Goal: Task Accomplishment & Management: Manage account settings

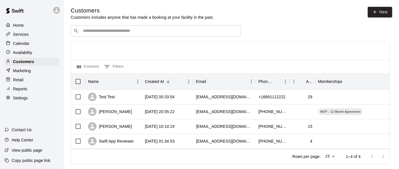
click at [16, 72] on p "Marketing" at bounding box center [22, 71] width 18 height 6
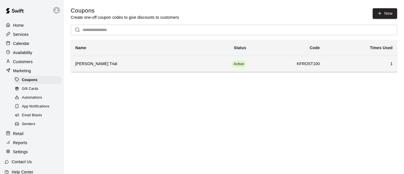
click at [97, 66] on h6 "[PERSON_NAME] Trial" at bounding box center [129, 64] width 108 height 6
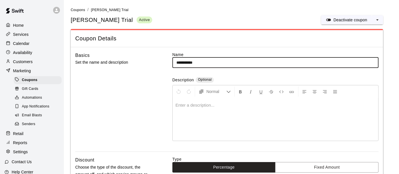
click at [34, 116] on span "Email Blasts" at bounding box center [32, 115] width 20 height 6
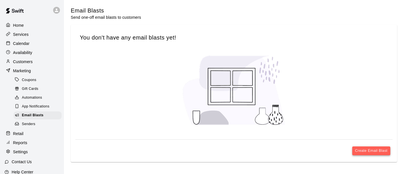
click at [374, 150] on button "Create Email Blast" at bounding box center [371, 150] width 38 height 9
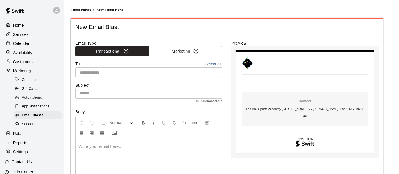
click at [115, 71] on input "text" at bounding box center [148, 72] width 143 height 7
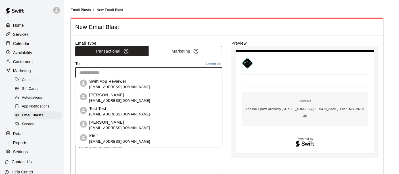
click at [118, 125] on span "[EMAIL_ADDRESS][DOMAIN_NAME]" at bounding box center [119, 128] width 61 height 6
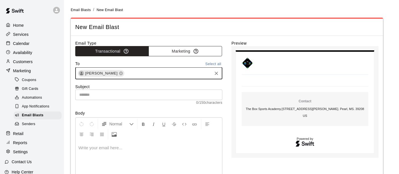
click at [169, 50] on button "Marketing" at bounding box center [186, 51] width 74 height 11
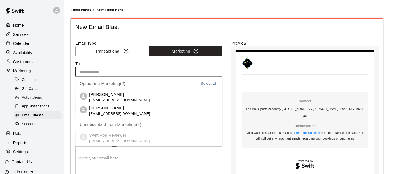
click at [115, 72] on input "text" at bounding box center [148, 71] width 143 height 7
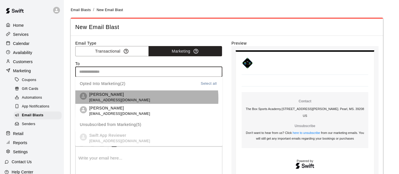
click at [135, 99] on li "[PERSON_NAME] [EMAIL_ADDRESS][DOMAIN_NAME]" at bounding box center [148, 97] width 147 height 14
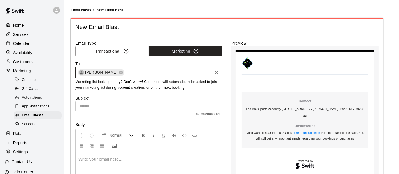
click at [155, 104] on input "text" at bounding box center [148, 106] width 147 height 11
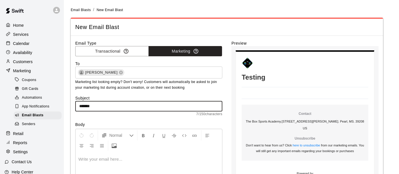
type input "*******"
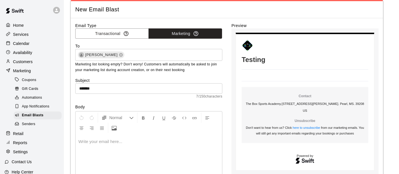
scroll to position [32, 0]
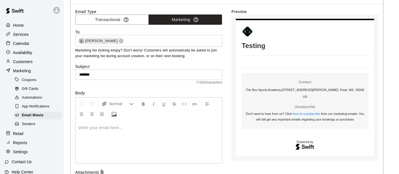
click at [137, 133] on div at bounding box center [149, 141] width 147 height 43
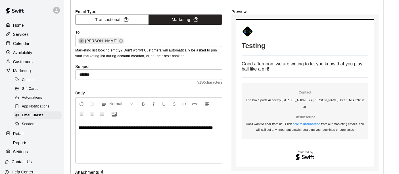
drag, startPoint x: 131, startPoint y: 143, endPoint x: 182, endPoint y: 130, distance: 52.7
click at [183, 131] on div "**********" at bounding box center [149, 141] width 147 height 43
drag, startPoint x: 182, startPoint y: 130, endPoint x: 185, endPoint y: 140, distance: 10.3
click at [182, 142] on div "**********" at bounding box center [149, 141] width 147 height 43
click at [172, 140] on div "**********" at bounding box center [149, 141] width 147 height 43
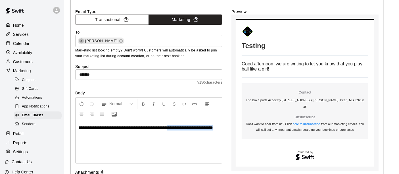
drag, startPoint x: 102, startPoint y: 134, endPoint x: 178, endPoint y: 128, distance: 75.8
click at [178, 128] on p "**********" at bounding box center [148, 128] width 141 height 6
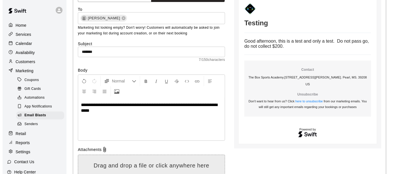
scroll to position [113, 0]
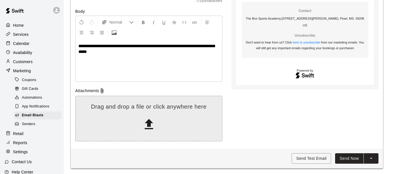
click at [150, 120] on icon at bounding box center [149, 124] width 9 height 10
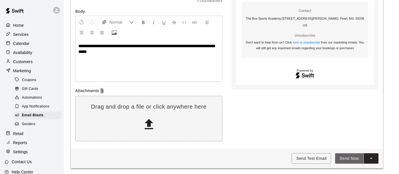
click at [351, 158] on button "Send Now" at bounding box center [349, 158] width 28 height 11
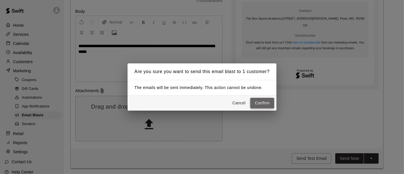
click at [262, 103] on button "Confirm" at bounding box center [262, 103] width 24 height 11
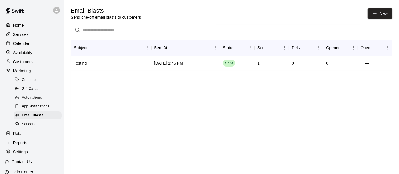
click at [15, 122] on link "Senders" at bounding box center [39, 124] width 50 height 9
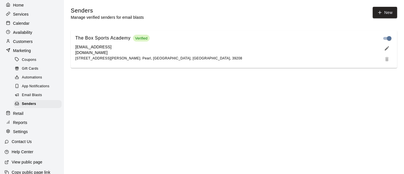
scroll to position [30, 0]
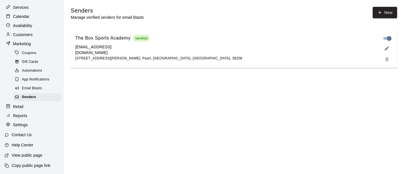
click at [20, 104] on p "Retail" at bounding box center [18, 107] width 11 height 6
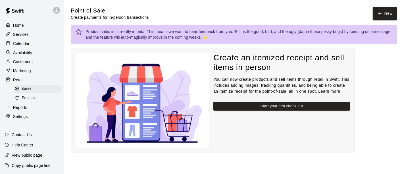
click at [331, 92] on link "Learn more" at bounding box center [329, 91] width 22 height 5
click at [41, 100] on div "Products" at bounding box center [38, 98] width 48 height 8
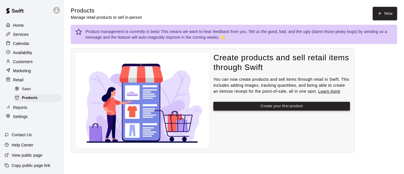
click at [280, 107] on button "Create your first product" at bounding box center [281, 106] width 137 height 9
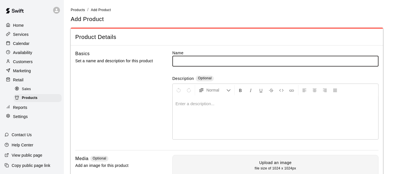
click at [187, 59] on input "text" at bounding box center [275, 61] width 206 height 11
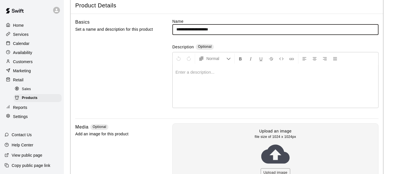
type input "**********"
click at [219, 75] on div at bounding box center [276, 86] width 206 height 43
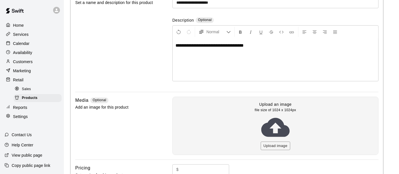
scroll to position [126, 0]
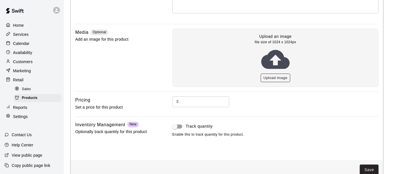
click at [273, 77] on button "Upload image" at bounding box center [276, 78] width 30 height 9
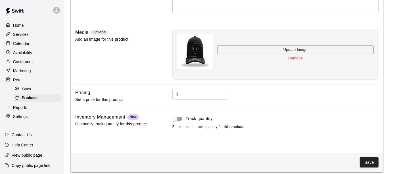
click at [199, 45] on img at bounding box center [195, 52] width 36 height 36
click at [190, 93] on input "text" at bounding box center [205, 94] width 48 height 11
type input "**"
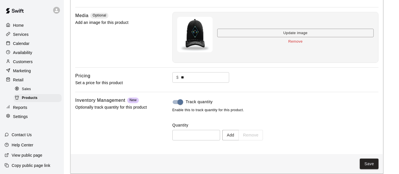
scroll to position [148, 0]
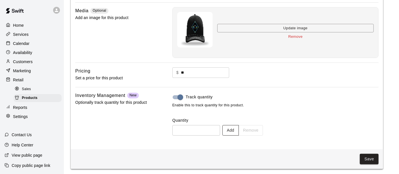
click at [239, 129] on button "Add" at bounding box center [230, 130] width 16 height 11
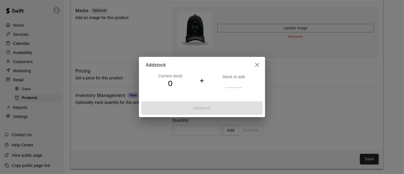
drag, startPoint x: 199, startPoint y: 81, endPoint x: 203, endPoint y: 82, distance: 3.2
click at [201, 81] on h4 "+" at bounding box center [201, 81] width 5 height 10
click at [203, 82] on h4 "+" at bounding box center [201, 81] width 5 height 10
click at [173, 82] on h4 "0" at bounding box center [170, 84] width 49 height 10
click at [170, 83] on h4 "0" at bounding box center [170, 84] width 49 height 10
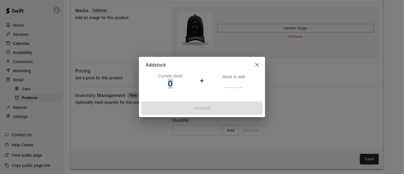
click at [170, 83] on h4 "0" at bounding box center [170, 84] width 49 height 10
click at [208, 77] on div "Current stock 0 + Stock to add" at bounding box center [202, 81] width 112 height 16
click at [259, 64] on icon "close" at bounding box center [257, 64] width 7 height 7
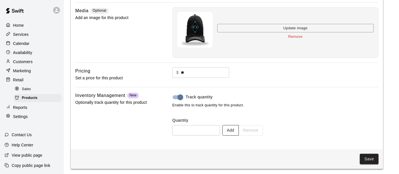
click at [238, 126] on button "Add" at bounding box center [230, 130] width 16 height 11
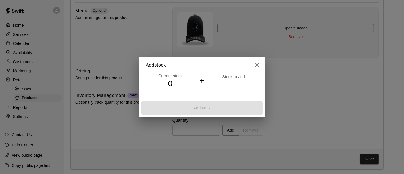
click at [205, 108] on div "Add stock" at bounding box center [202, 108] width 126 height 18
click at [171, 83] on h4 "0" at bounding box center [170, 84] width 49 height 10
click at [261, 64] on button "close" at bounding box center [256, 64] width 11 height 11
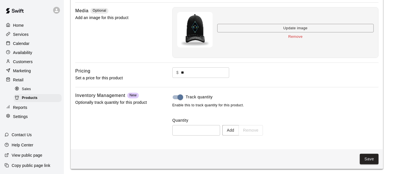
click at [200, 123] on div "Quantity ​ Add Remove" at bounding box center [275, 126] width 206 height 18
click at [85, 102] on p "Optionally track quantity for this product" at bounding box center [114, 102] width 79 height 7
click at [367, 159] on button "Save" at bounding box center [369, 159] width 19 height 11
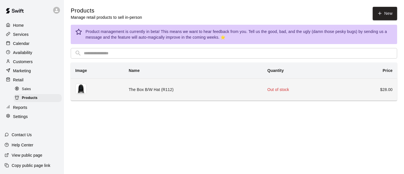
click at [82, 89] on img "simple table" at bounding box center [80, 88] width 11 height 11
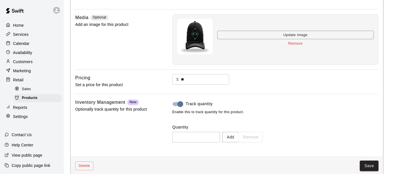
scroll to position [148, 0]
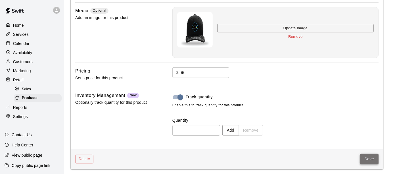
click at [373, 159] on button "Save" at bounding box center [369, 159] width 19 height 11
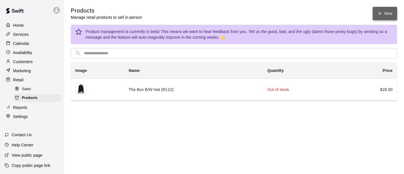
click at [385, 16] on link "New" at bounding box center [385, 13] width 24 height 13
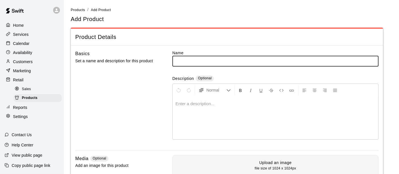
click at [178, 61] on input "text" at bounding box center [275, 61] width 206 height 11
click at [207, 59] on input "text" at bounding box center [275, 61] width 206 height 11
click at [196, 61] on input "**********" at bounding box center [275, 61] width 206 height 11
type input "**********"
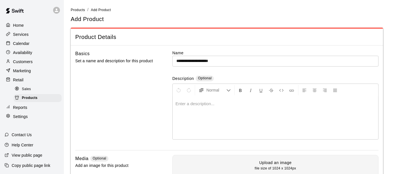
drag, startPoint x: 207, startPoint y: 94, endPoint x: 215, endPoint y: 108, distance: 15.5
click at [213, 107] on div "Normal Enter a description..." at bounding box center [275, 112] width 206 height 56
click at [216, 104] on p at bounding box center [276, 104] width 200 height 6
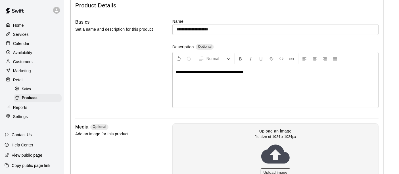
click at [280, 169] on button "Upload image" at bounding box center [276, 172] width 30 height 9
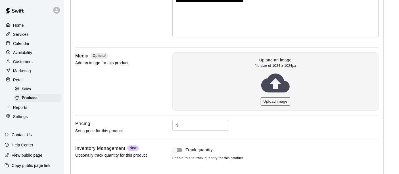
scroll to position [126, 0]
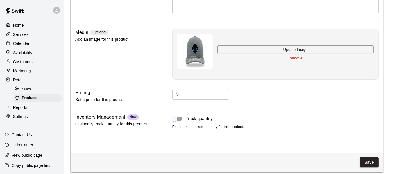
click at [195, 91] on input "text" at bounding box center [205, 94] width 48 height 11
type input "**"
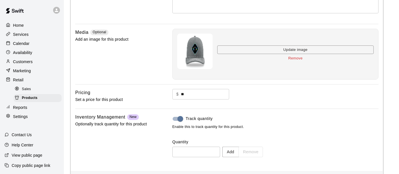
click at [257, 155] on div "Add Remove" at bounding box center [242, 152] width 41 height 11
click at [239, 152] on button "Add" at bounding box center [230, 152] width 16 height 11
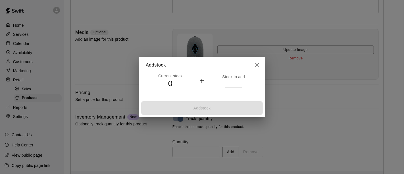
click at [224, 114] on div "Add stock" at bounding box center [202, 108] width 126 height 18
click at [204, 80] on h4 "+" at bounding box center [201, 81] width 5 height 10
click at [222, 82] on div "Stock to add" at bounding box center [233, 81] width 49 height 14
click at [232, 73] on h2 "Add stock" at bounding box center [202, 65] width 126 height 16
click at [233, 82] on input "number" at bounding box center [233, 84] width 17 height 8
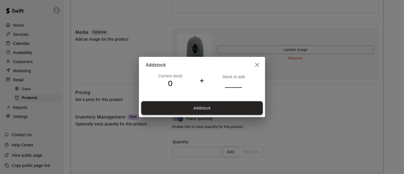
type input "**"
click at [211, 111] on button "Add stock" at bounding box center [202, 108] width 122 height 14
type input "**"
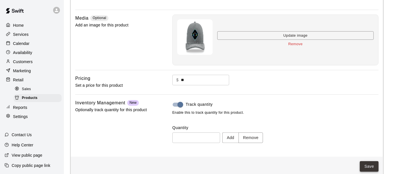
scroll to position [148, 0]
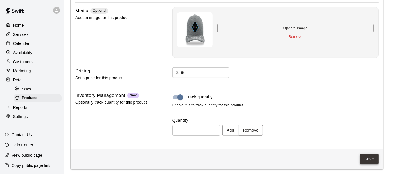
click at [368, 158] on button "Save" at bounding box center [369, 159] width 19 height 11
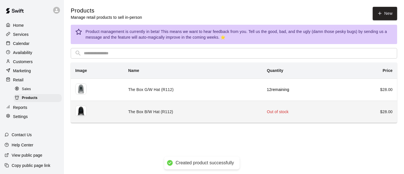
click at [250, 115] on td "The Box B/W Hat (R112)" at bounding box center [193, 112] width 139 height 22
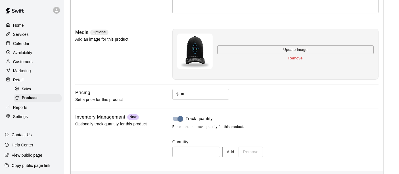
scroll to position [148, 0]
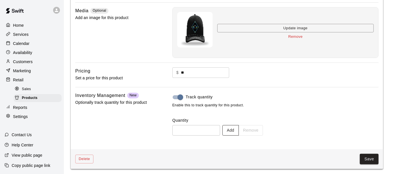
click at [239, 130] on button "Add" at bounding box center [230, 130] width 16 height 11
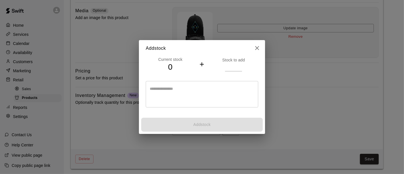
click at [236, 70] on input "number" at bounding box center [233, 67] width 17 height 8
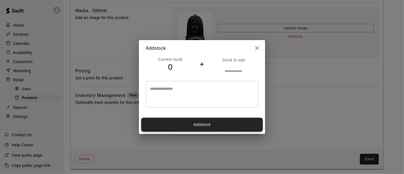
type input "**"
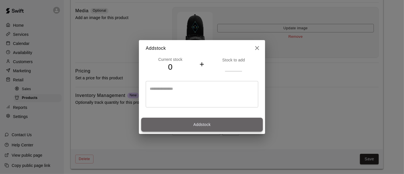
click at [195, 123] on button "Add stock" at bounding box center [202, 125] width 122 height 14
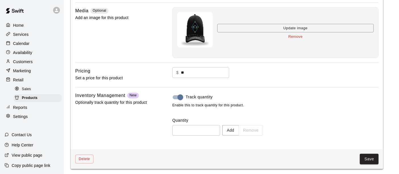
type input "**"
click at [370, 157] on button "Save" at bounding box center [369, 159] width 19 height 11
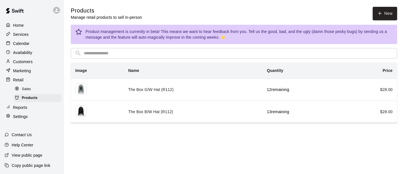
click at [22, 92] on span "Sales" at bounding box center [26, 89] width 9 height 6
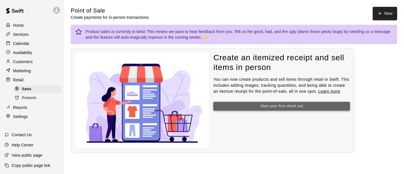
click at [271, 108] on button "Start your first check out" at bounding box center [281, 106] width 137 height 9
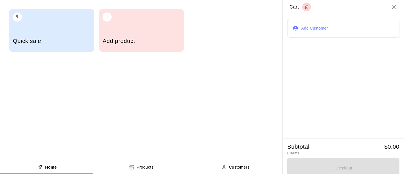
click at [113, 34] on div "Add product" at bounding box center [142, 42] width 78 height 20
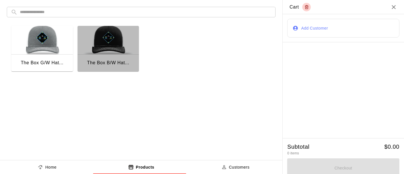
click at [106, 64] on div "The Box B/W Hat..." at bounding box center [108, 62] width 42 height 7
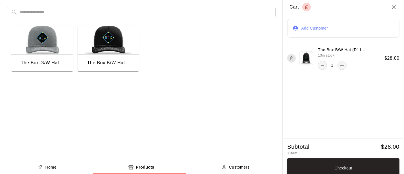
scroll to position [4, 0]
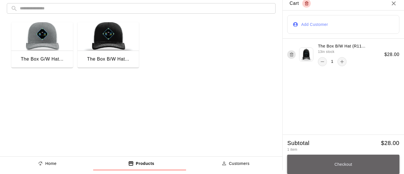
click at [343, 168] on button "Checkout" at bounding box center [343, 164] width 112 height 19
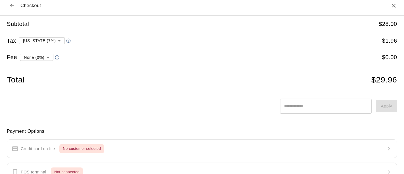
click at [49, 56] on body "**********" at bounding box center [202, 84] width 404 height 169
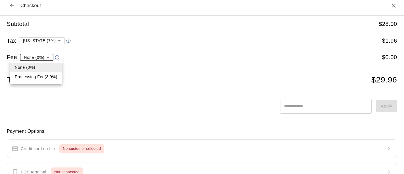
click at [47, 75] on li "Processing Fee ( 3.9 % )" at bounding box center [36, 76] width 52 height 9
type input "**********"
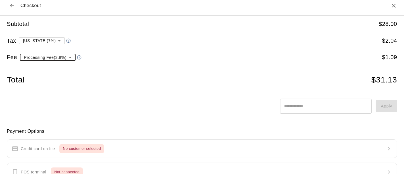
click at [206, 36] on div "**********" at bounding box center [202, 55] width 390 height 78
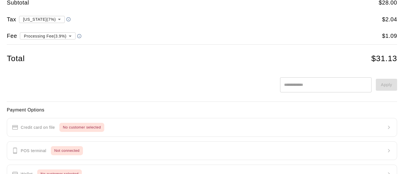
scroll to position [0, 0]
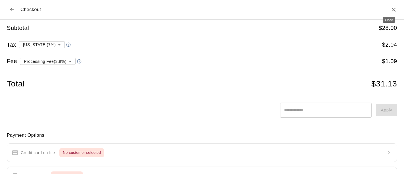
click at [390, 9] on icon "Close" at bounding box center [393, 9] width 7 height 7
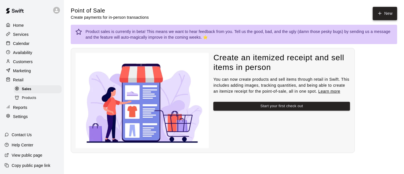
click at [377, 15] on icon "button" at bounding box center [379, 13] width 5 height 5
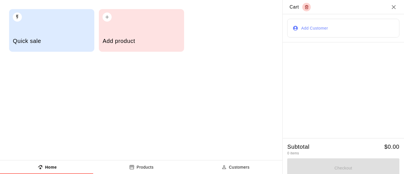
click at [48, 37] on div "Quick sale" at bounding box center [52, 42] width 78 height 20
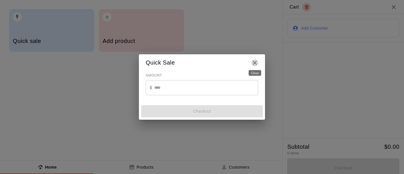
click at [256, 62] on icon "Close" at bounding box center [254, 62] width 7 height 7
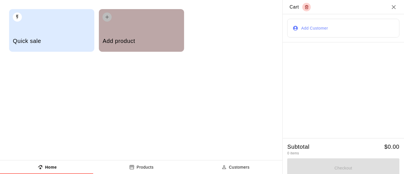
click at [135, 33] on div "Add product" at bounding box center [142, 42] width 78 height 20
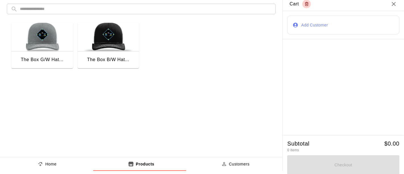
scroll to position [4, 0]
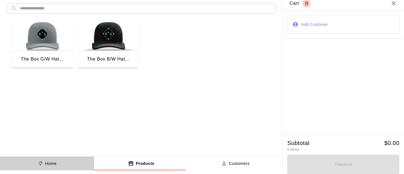
click at [51, 162] on p "Home" at bounding box center [50, 163] width 11 height 6
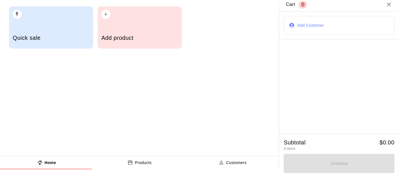
scroll to position [0, 0]
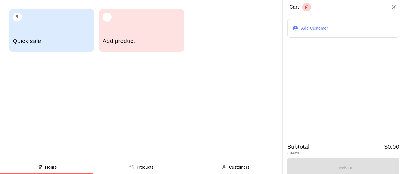
click at [390, 5] on icon "Close" at bounding box center [393, 7] width 7 height 7
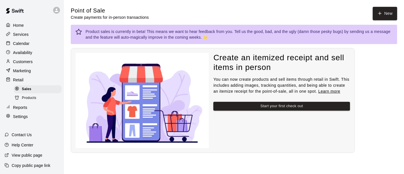
click at [24, 82] on div "Retail" at bounding box center [32, 80] width 55 height 9
click at [17, 116] on p "Settings" at bounding box center [20, 117] width 15 height 6
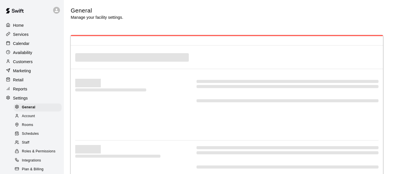
select select "**"
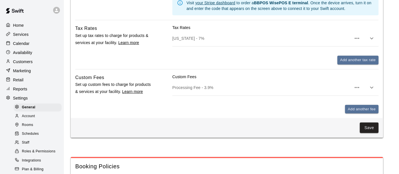
scroll to position [252, 0]
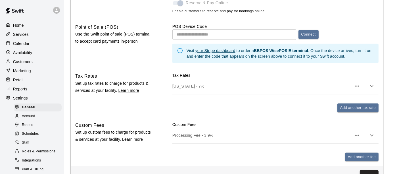
click at [354, 136] on icon "button" at bounding box center [357, 135] width 7 height 7
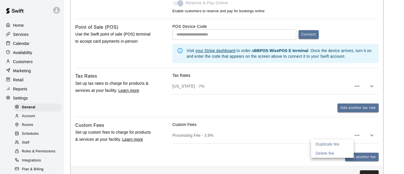
click at [373, 136] on div at bounding box center [202, 87] width 404 height 174
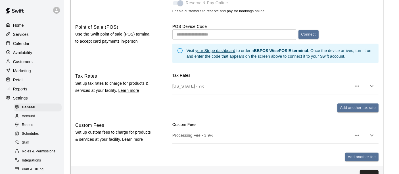
click at [371, 135] on icon "button" at bounding box center [371, 135] width 7 height 7
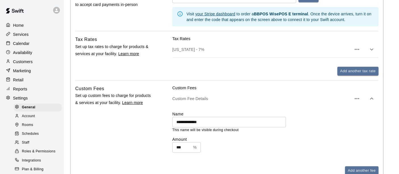
scroll to position [347, 0]
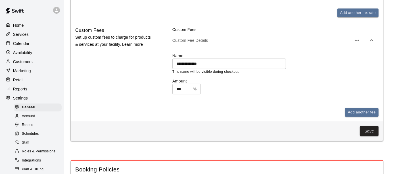
click at [22, 98] on p "Settings" at bounding box center [20, 98] width 15 height 6
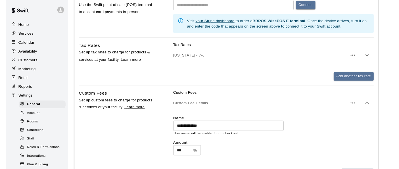
scroll to position [0, 0]
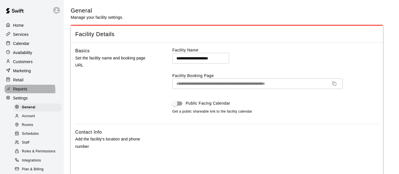
click at [22, 92] on p "Reports" at bounding box center [20, 89] width 14 height 6
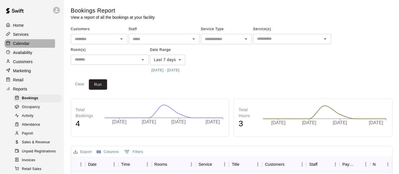
click at [20, 44] on p "Calendar" at bounding box center [21, 44] width 16 height 6
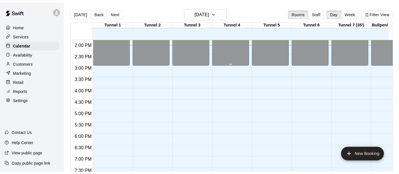
scroll to position [281, 0]
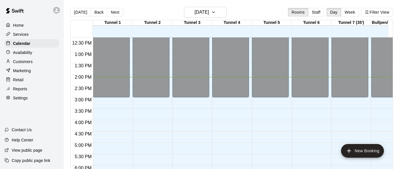
click at [28, 53] on p "Availability" at bounding box center [22, 53] width 19 height 6
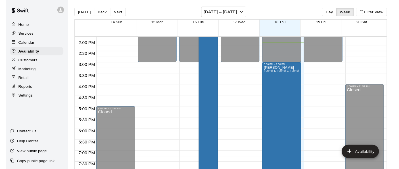
scroll to position [376, 0]
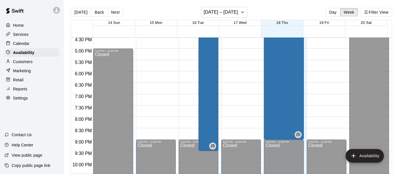
click at [29, 45] on p "Calendar" at bounding box center [21, 44] width 16 height 6
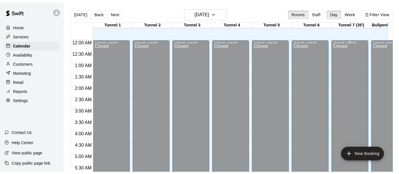
scroll to position [320, 0]
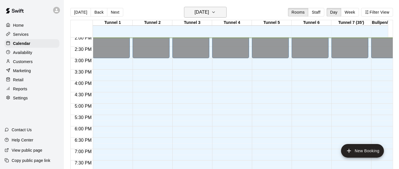
click at [209, 14] on h6 "[DATE]" at bounding box center [202, 12] width 14 height 8
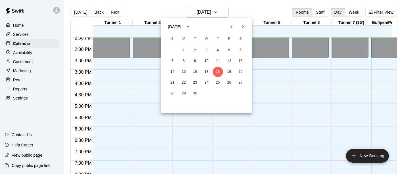
click at [352, 12] on div at bounding box center [202, 87] width 404 height 174
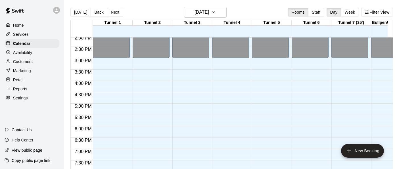
click at [354, 14] on button "Week" at bounding box center [350, 12] width 18 height 9
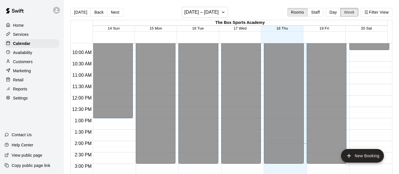
scroll to position [408, 0]
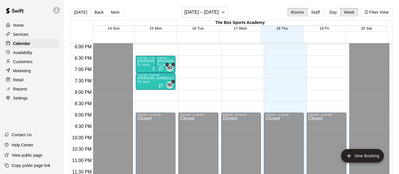
click at [20, 33] on p "Services" at bounding box center [21, 35] width 16 height 6
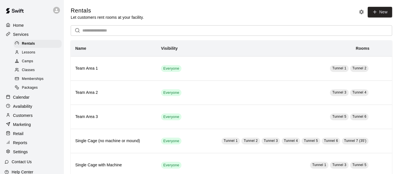
click at [30, 69] on span "Classes" at bounding box center [28, 70] width 13 height 6
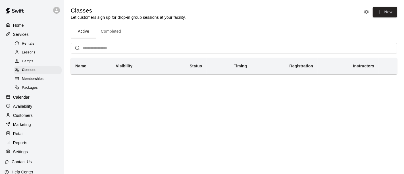
click at [36, 80] on span "Memberships" at bounding box center [33, 79] width 22 height 6
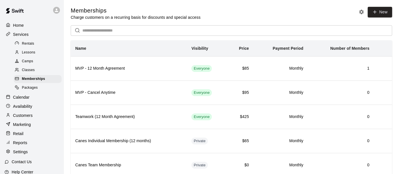
click at [392, 2] on main "Memberships Charge customers on a recurring basis for discounts and special acc…" at bounding box center [231, 120] width 335 height 241
click at [385, 15] on link "New" at bounding box center [380, 12] width 24 height 11
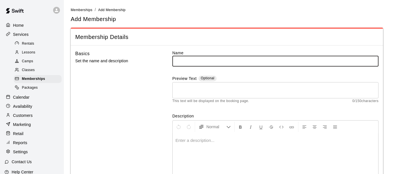
click at [26, 70] on span "Classes" at bounding box center [28, 70] width 13 height 6
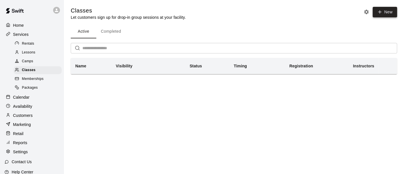
click at [383, 13] on button "New" at bounding box center [385, 12] width 24 height 11
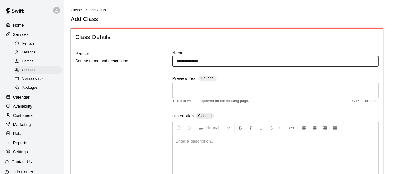
type input "**********"
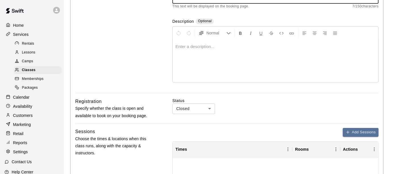
scroll to position [158, 0]
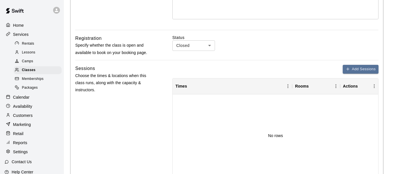
type textarea "*******"
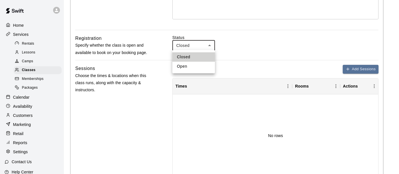
click at [210, 45] on body "**********" at bounding box center [199, 76] width 399 height 468
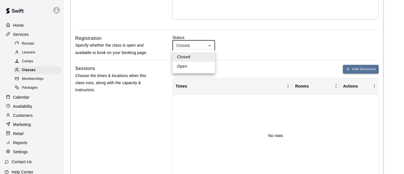
click at [198, 56] on li "Closed" at bounding box center [193, 56] width 43 height 9
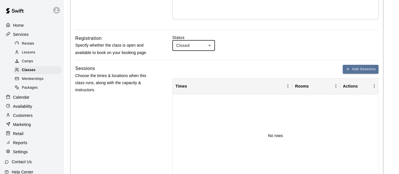
click at [253, 40] on div "Status Closed ****** ​" at bounding box center [275, 43] width 206 height 16
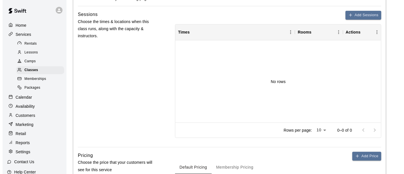
scroll to position [221, 0]
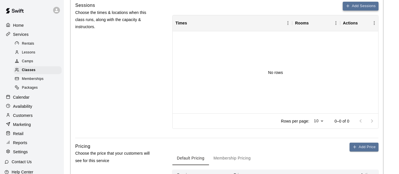
click at [358, 5] on button "Add Sessions" at bounding box center [361, 6] width 36 height 9
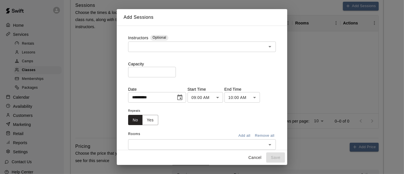
click at [162, 41] on div "​" at bounding box center [202, 46] width 148 height 11
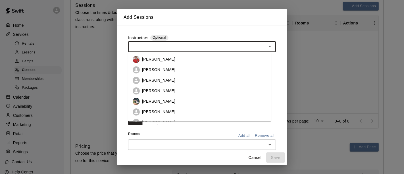
click at [192, 32] on div "**********" at bounding box center [202, 95] width 157 height 131
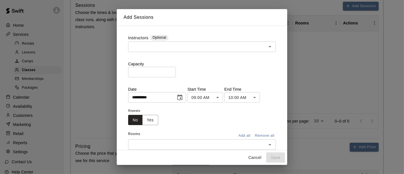
click at [176, 70] on input "*" at bounding box center [152, 72] width 48 height 11
type input "*"
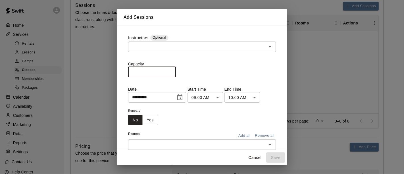
click at [176, 70] on input "*" at bounding box center [152, 72] width 48 height 11
click at [182, 96] on icon "Choose date, selected date is Sep 18, 2025" at bounding box center [179, 97] width 5 height 6
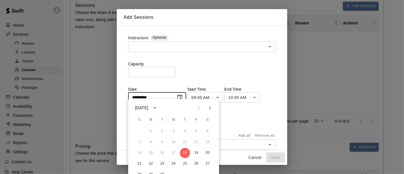
scroll to position [15, 0]
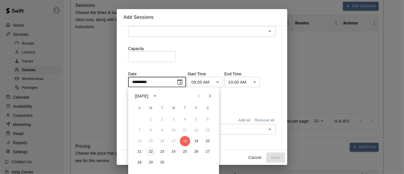
click at [151, 151] on button "22" at bounding box center [151, 152] width 10 height 10
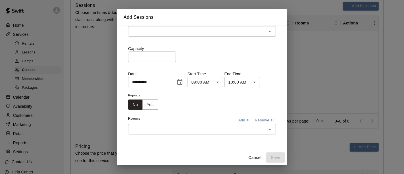
type input "**********"
click at [222, 82] on body "**********" at bounding box center [202, 13] width 404 height 468
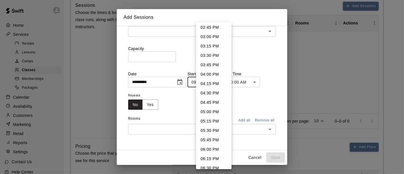
scroll to position [681, 0]
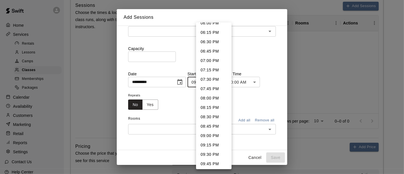
click at [208, 61] on li "07:00 PM" at bounding box center [214, 60] width 36 height 9
type input "********"
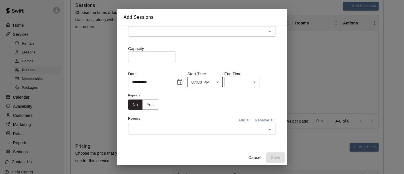
click at [248, 80] on body "**********" at bounding box center [202, 13] width 404 height 468
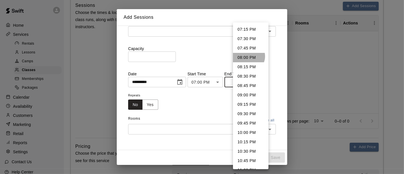
click at [248, 56] on li "08:00 PM" at bounding box center [251, 57] width 36 height 9
type input "********"
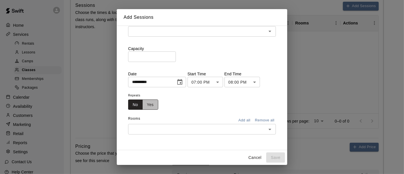
click at [149, 105] on button "Yes" at bounding box center [150, 104] width 16 height 11
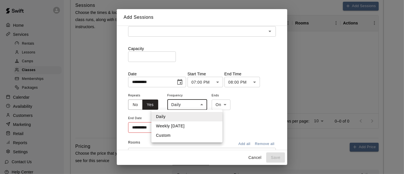
click at [197, 103] on body "**********" at bounding box center [202, 13] width 404 height 468
click at [180, 126] on li "Weekly [DATE]" at bounding box center [186, 125] width 71 height 9
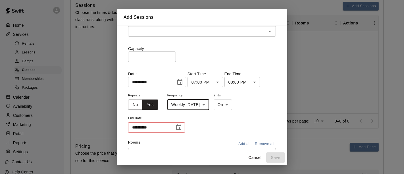
click at [252, 104] on div "**********" at bounding box center [202, 112] width 148 height 41
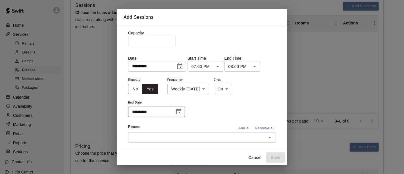
scroll to position [39, 0]
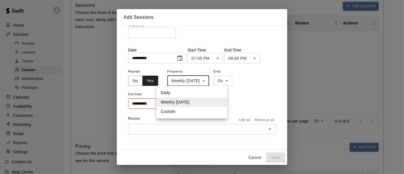
click at [187, 80] on body "**********" at bounding box center [202, 13] width 404 height 468
click at [178, 111] on li "Custom" at bounding box center [191, 111] width 71 height 9
type input "******"
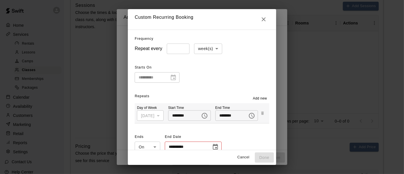
scroll to position [7, 0]
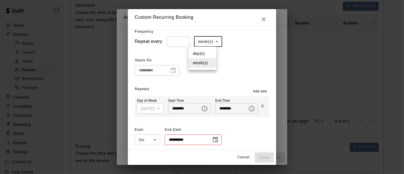
click at [201, 43] on body "**********" at bounding box center [202, 13] width 404 height 468
click at [240, 55] on div at bounding box center [202, 87] width 404 height 174
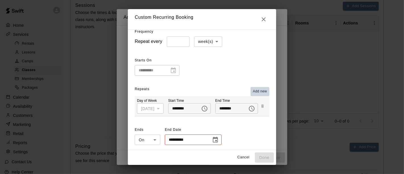
click at [258, 90] on span "Add new" at bounding box center [260, 92] width 14 height 6
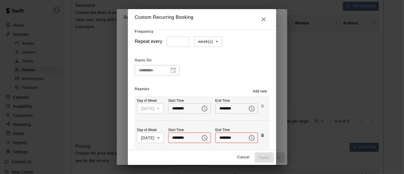
scroll to position [39, 0]
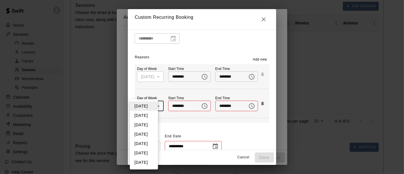
click at [154, 107] on body "**********" at bounding box center [202, 13] width 404 height 468
click at [147, 153] on li "[DATE]" at bounding box center [144, 152] width 28 height 9
type input "*"
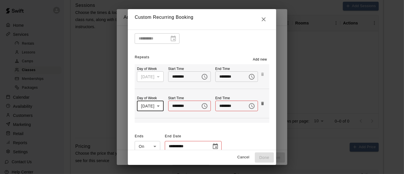
click at [192, 107] on input "********" at bounding box center [182, 106] width 28 height 11
click at [201, 106] on icon "Choose time" at bounding box center [204, 106] width 7 height 7
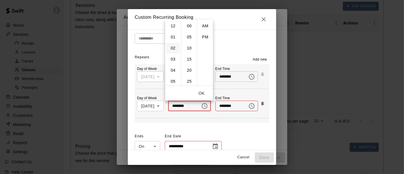
click at [172, 47] on li "02" at bounding box center [173, 48] width 14 height 11
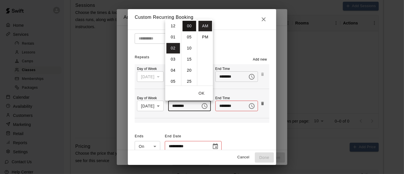
scroll to position [22, 0]
click at [189, 25] on li "00" at bounding box center [189, 26] width 14 height 11
click at [207, 39] on li "PM" at bounding box center [205, 37] width 14 height 11
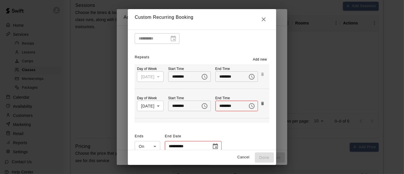
type input "********"
click at [235, 108] on input "********" at bounding box center [229, 106] width 28 height 11
click at [239, 103] on input "********" at bounding box center [229, 106] width 28 height 11
click at [250, 105] on icon "Choose time" at bounding box center [251, 106] width 7 height 7
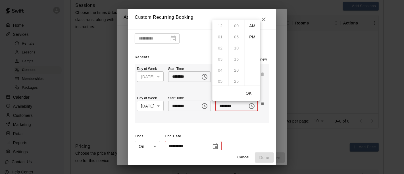
click at [218, 59] on ul "12 01 02 03 04 05 06 07 08 09 10 11" at bounding box center [220, 53] width 16 height 66
click at [220, 56] on ul "12 01 02 03 04 05 06 07 08 09 10 11" at bounding box center [220, 53] width 16 height 66
click at [251, 36] on li "PM" at bounding box center [252, 37] width 14 height 11
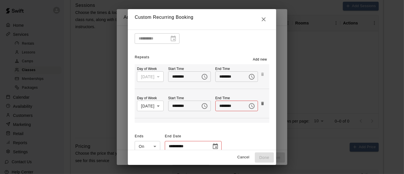
scroll to position [0, 0]
click at [225, 110] on input "********" at bounding box center [229, 106] width 28 height 11
click at [236, 104] on input "********" at bounding box center [229, 106] width 28 height 11
drag, startPoint x: 252, startPoint y: 106, endPoint x: 249, endPoint y: 105, distance: 3.0
click at [251, 106] on button "Choose time, selected time is 12:00 PM" at bounding box center [251, 105] width 11 height 11
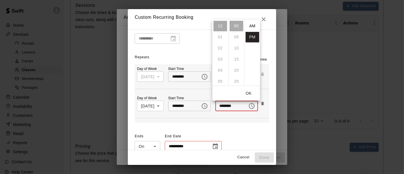
scroll to position [10, 0]
click at [219, 60] on ul "12 01 02 03 04 05 06 07 08 09 10 11" at bounding box center [220, 53] width 16 height 66
click at [219, 107] on input "********" at bounding box center [229, 106] width 28 height 11
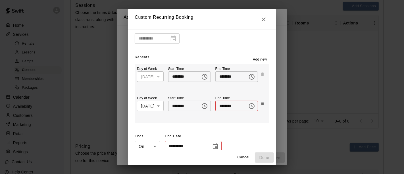
click at [218, 104] on input "********" at bounding box center [229, 106] width 28 height 11
type input "********"
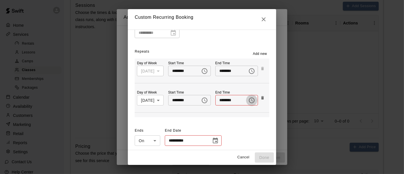
scroll to position [45, 0]
click at [241, 124] on div "**********" at bounding box center [202, 90] width 148 height 120
click at [183, 138] on input "**********" at bounding box center [186, 139] width 43 height 11
click at [213, 137] on icon "Choose date" at bounding box center [215, 140] width 5 height 6
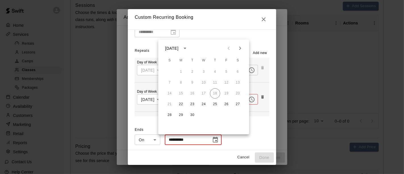
click at [242, 45] on icon "Next month" at bounding box center [240, 48] width 7 height 7
click at [180, 82] on button "3" at bounding box center [181, 83] width 10 height 10
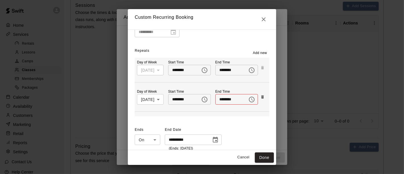
type input "**********"
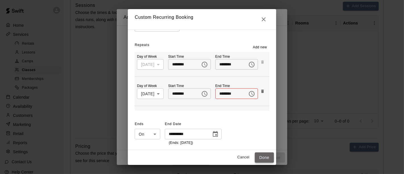
click at [272, 156] on button "Done" at bounding box center [264, 157] width 19 height 11
type input "**********"
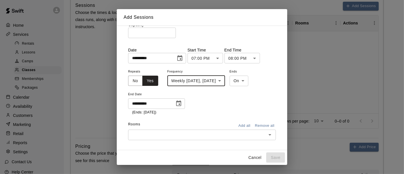
scroll to position [45, 0]
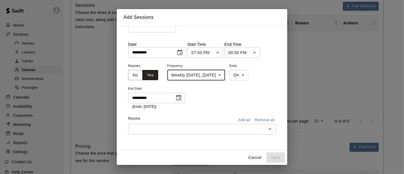
click at [239, 129] on input "text" at bounding box center [197, 129] width 135 height 7
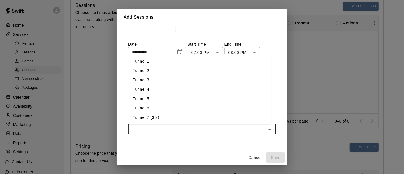
click at [276, 40] on div "**********" at bounding box center [202, 88] width 170 height 124
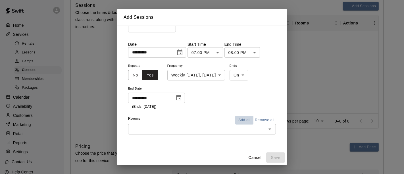
click at [244, 118] on button "Add all" at bounding box center [244, 120] width 18 height 9
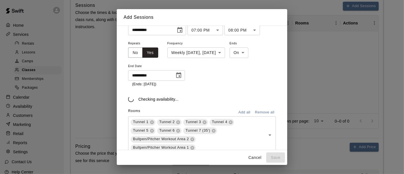
scroll to position [87, 0]
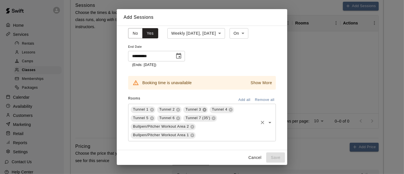
click at [204, 110] on icon at bounding box center [204, 109] width 5 height 5
click at [205, 102] on div "Rooms Add all Remove all" at bounding box center [202, 99] width 148 height 10
click at [204, 110] on icon at bounding box center [205, 110] width 4 height 4
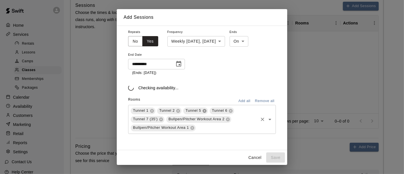
scroll to position [78, 0]
click at [204, 109] on icon at bounding box center [205, 111] width 4 height 4
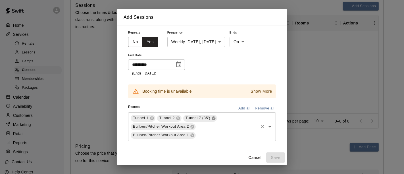
scroll to position [85, 0]
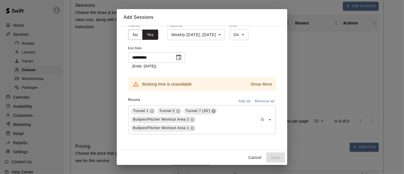
click at [204, 109] on span "Tunnel 7 (35')" at bounding box center [197, 111] width 29 height 6
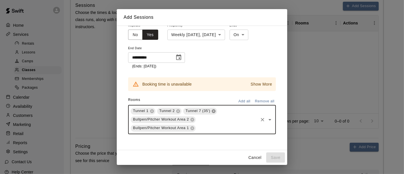
click at [216, 112] on icon at bounding box center [213, 111] width 5 height 5
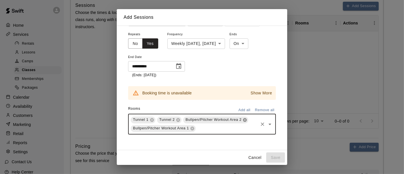
click at [243, 118] on icon at bounding box center [245, 120] width 5 height 5
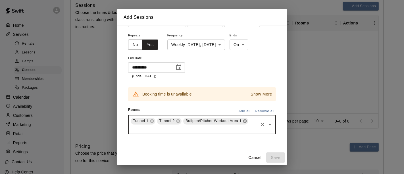
click at [244, 121] on icon at bounding box center [245, 121] width 4 height 4
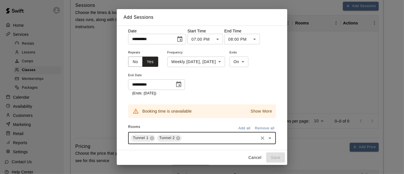
scroll to position [68, 0]
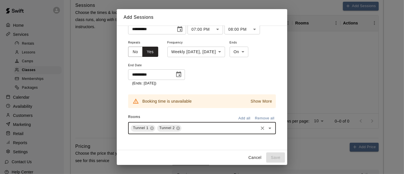
click at [254, 99] on p "Show More" at bounding box center [262, 101] width 22 height 6
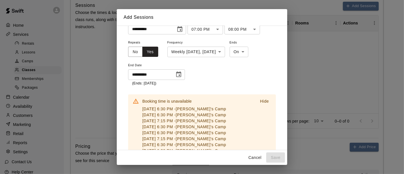
scroll to position [100, 0]
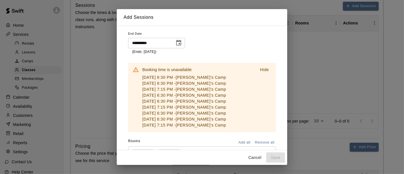
click at [224, 55] on div "Booking time is unavailable [DATE] 6:30 PM - Pitcher's Camp [DATE] 6:30 PM - [G…" at bounding box center [202, 93] width 148 height 77
click at [260, 68] on p "Hide" at bounding box center [264, 70] width 9 height 6
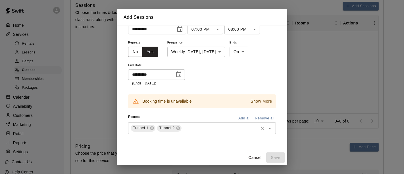
click at [251, 103] on p "Show More" at bounding box center [262, 101] width 22 height 6
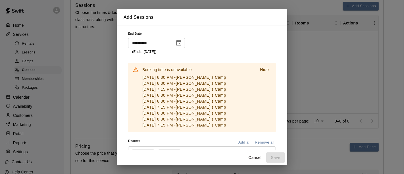
click at [205, 44] on div "**********" at bounding box center [202, 30] width 148 height 47
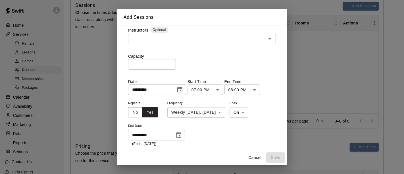
scroll to position [5, 0]
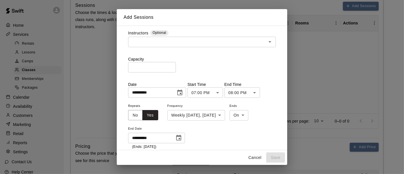
click at [185, 95] on button "Choose date, selected date is Sep 22, 2025" at bounding box center [179, 92] width 11 height 11
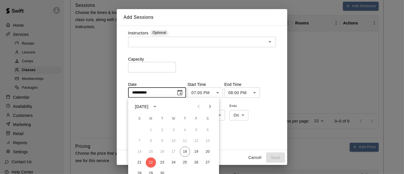
click at [257, 126] on div "**********" at bounding box center [202, 125] width 148 height 47
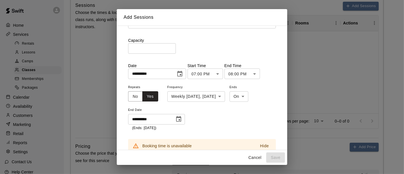
scroll to position [36, 0]
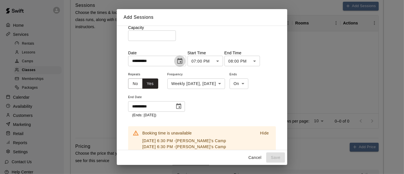
click at [183, 61] on icon "Choose date, selected date is Sep 22, 2025" at bounding box center [179, 61] width 7 height 7
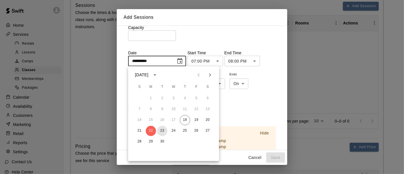
click at [163, 131] on button "23" at bounding box center [162, 131] width 10 height 10
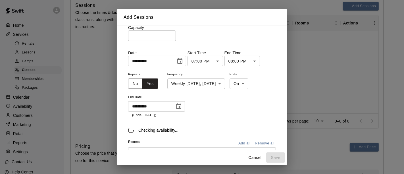
type input "**********"
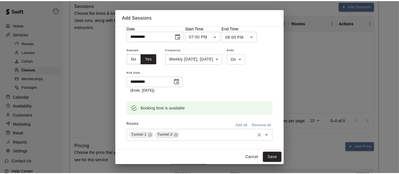
scroll to position [68, 0]
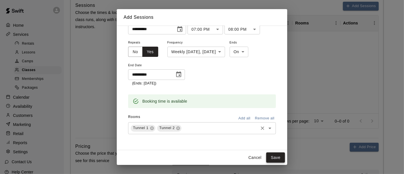
click at [278, 160] on button "Save" at bounding box center [275, 157] width 19 height 11
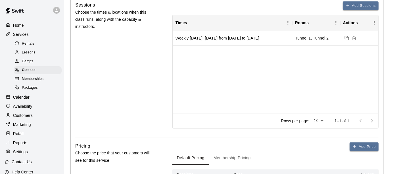
scroll to position [293, 0]
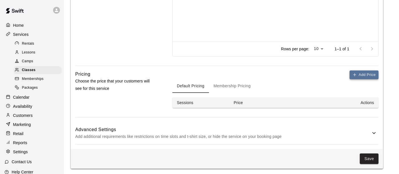
click at [368, 76] on button "Add Price" at bounding box center [364, 74] width 29 height 9
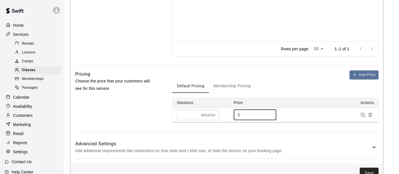
drag, startPoint x: 258, startPoint y: 114, endPoint x: 113, endPoint y: 93, distance: 146.3
click at [165, 97] on div "Pricing Choose the price that your customers will see for this service Add Pric…" at bounding box center [226, 100] width 303 height 61
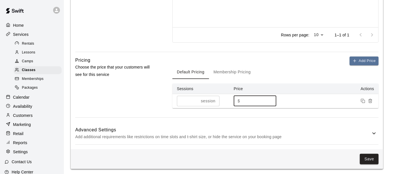
scroll to position [307, 0]
type input "**"
click at [228, 70] on button "Membership Pricing" at bounding box center [232, 72] width 46 height 14
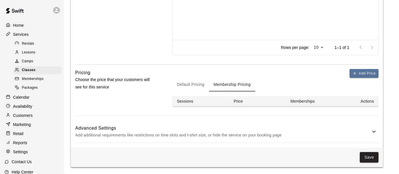
scroll to position [293, 0]
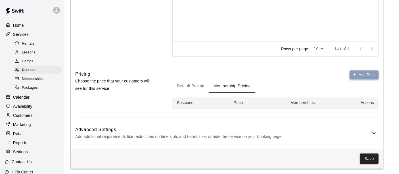
click at [361, 76] on button "Add Price" at bounding box center [364, 74] width 29 height 9
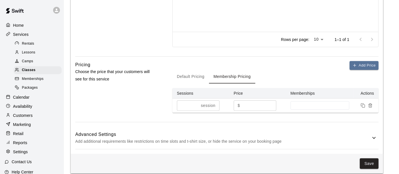
scroll to position [307, 0]
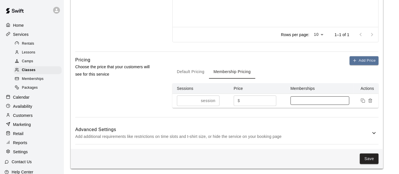
click at [303, 96] on div at bounding box center [320, 100] width 59 height 9
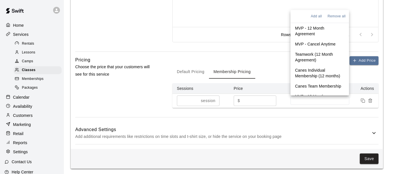
click at [307, 29] on p "MVP - 12 Month Agreement" at bounding box center [319, 30] width 49 height 11
click at [249, 100] on input "**" at bounding box center [246, 100] width 9 height 11
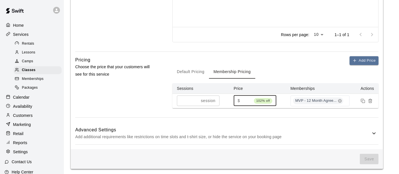
click at [245, 99] on input "**" at bounding box center [246, 100] width 9 height 11
drag, startPoint x: 245, startPoint y: 99, endPoint x: 206, endPoint y: 95, distance: 39.4
click at [216, 97] on tr "* session ​ $ ** 102% off ​ MVP - 12 Month Agree..." at bounding box center [275, 100] width 206 height 14
type input "**"
click at [273, 126] on h6 "Advanced Settings" at bounding box center [222, 129] width 295 height 7
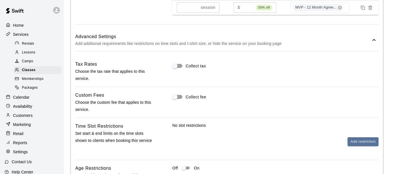
scroll to position [402, 0]
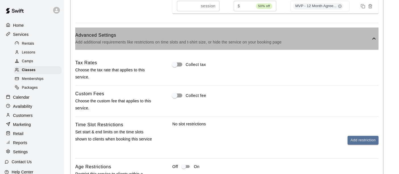
click at [373, 35] on icon at bounding box center [374, 38] width 7 height 7
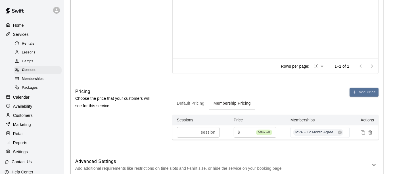
scroll to position [307, 0]
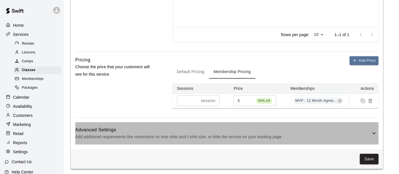
click at [277, 127] on h6 "Advanced Settings" at bounding box center [222, 129] width 295 height 7
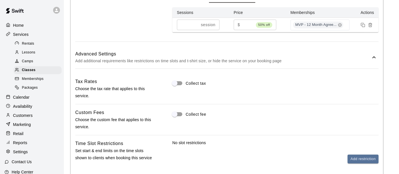
scroll to position [402, 0]
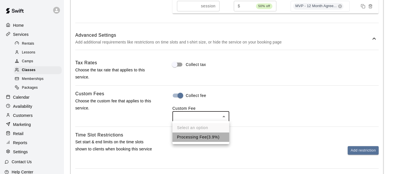
click at [201, 138] on li "Processing Fee ( 3.9% )" at bounding box center [200, 136] width 57 height 9
type input "**"
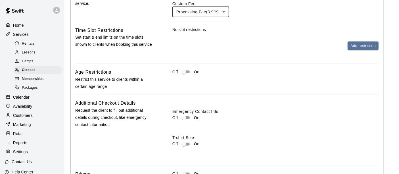
scroll to position [497, 0]
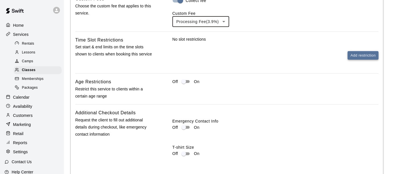
click at [355, 55] on button "Add restriction" at bounding box center [363, 55] width 31 height 9
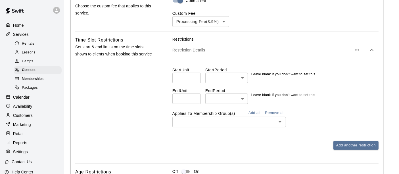
click at [372, 49] on icon "button" at bounding box center [371, 50] width 3 height 2
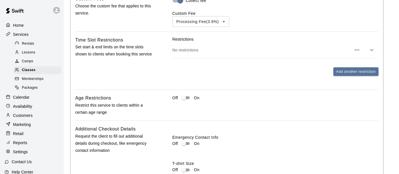
click at [275, 56] on div "No restrictions" at bounding box center [275, 50] width 206 height 16
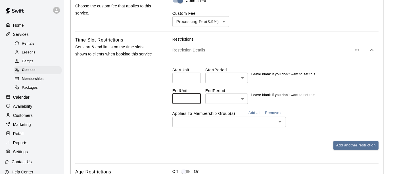
click at [185, 99] on input "number" at bounding box center [186, 98] width 28 height 11
type input "*"
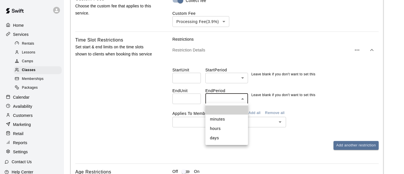
click at [218, 142] on li "days" at bounding box center [226, 137] width 43 height 9
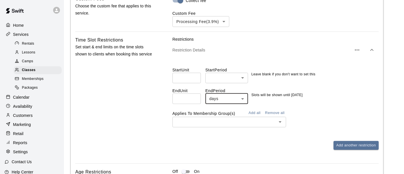
type input "****"
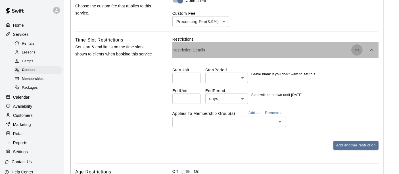
click at [358, 51] on icon "button" at bounding box center [357, 50] width 7 height 7
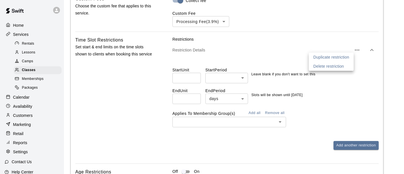
drag, startPoint x: 332, startPoint y: 66, endPoint x: 319, endPoint y: 69, distance: 12.8
click at [332, 66] on p "Delete restriction" at bounding box center [328, 66] width 31 height 6
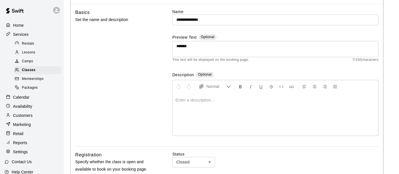
scroll to position [32, 0]
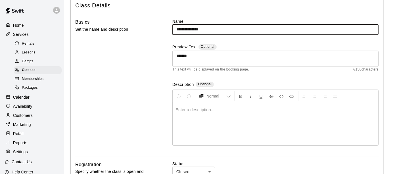
click at [248, 26] on input "**********" at bounding box center [275, 29] width 206 height 11
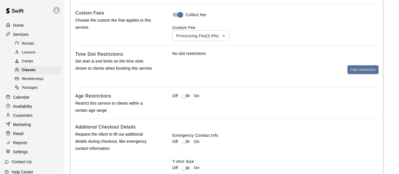
scroll to position [505, 0]
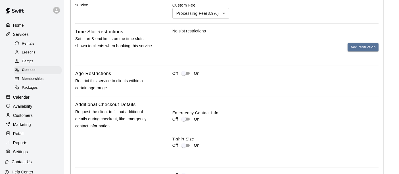
type input "**********"
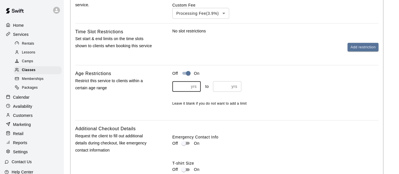
click at [175, 85] on input "number" at bounding box center [180, 86] width 16 height 11
type input "*"
type input "**"
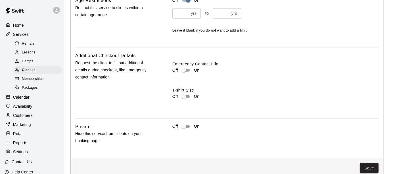
scroll to position [587, 0]
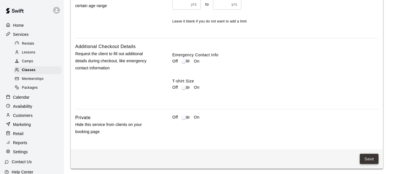
click at [368, 158] on button "Save" at bounding box center [369, 159] width 19 height 11
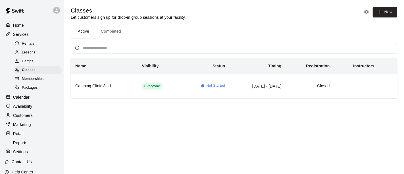
click at [26, 97] on p "Calendar" at bounding box center [21, 97] width 16 height 6
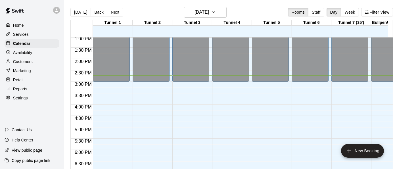
scroll to position [303, 0]
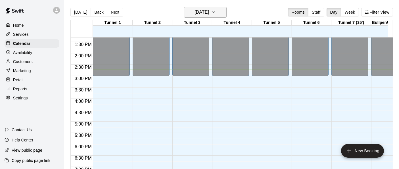
click at [216, 12] on icon "button" at bounding box center [213, 12] width 5 height 7
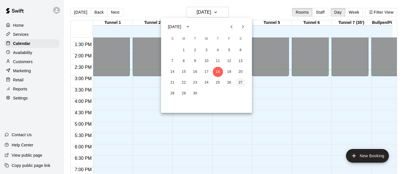
click at [240, 82] on button "27" at bounding box center [240, 83] width 10 height 10
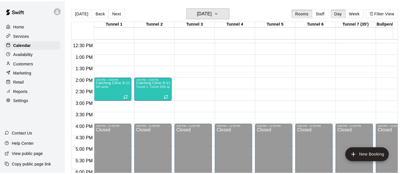
scroll to position [271, 0]
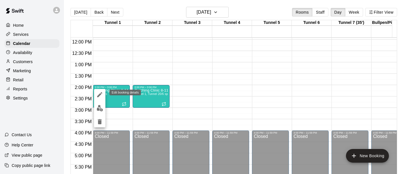
click at [100, 93] on icon "edit" at bounding box center [99, 94] width 5 height 5
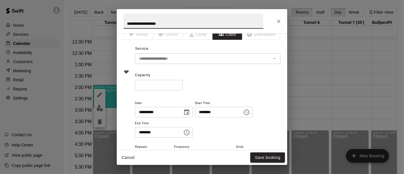
scroll to position [5, 0]
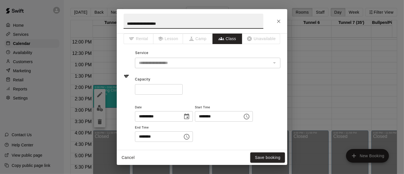
click at [279, 19] on icon "Close" at bounding box center [279, 21] width 6 height 6
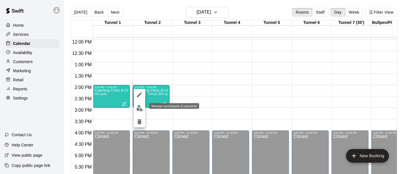
click at [140, 108] on img "edit" at bounding box center [139, 108] width 7 height 7
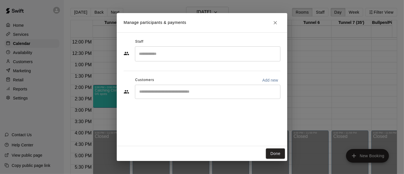
click at [172, 53] on input "Search staff" at bounding box center [207, 54] width 140 height 10
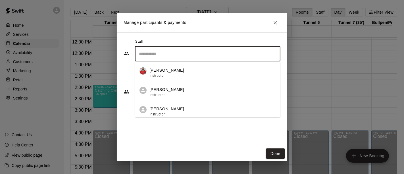
click at [176, 72] on p "[PERSON_NAME]" at bounding box center [166, 70] width 35 height 6
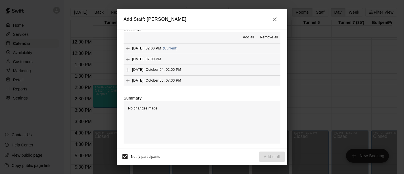
scroll to position [0, 0]
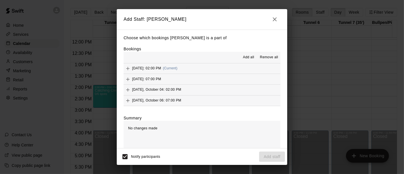
click at [161, 69] on span "[DATE]: 02:00 PM" at bounding box center [146, 68] width 29 height 4
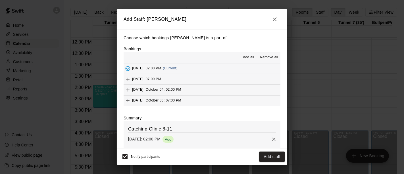
scroll to position [20, 0]
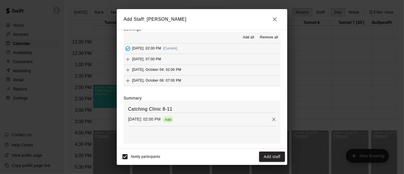
click at [130, 55] on div "[DATE]: 07:00 PM" at bounding box center [142, 59] width 37 height 9
click at [129, 69] on icon "Add" at bounding box center [128, 70] width 6 height 6
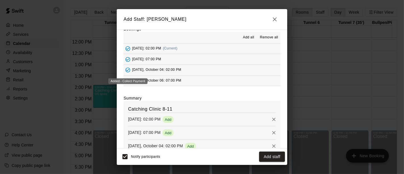
click at [128, 79] on div "Added - Collect Payment" at bounding box center [127, 81] width 39 height 6
click at [178, 84] on div "[DATE], October 06: 07:00 PM" at bounding box center [153, 80] width 58 height 9
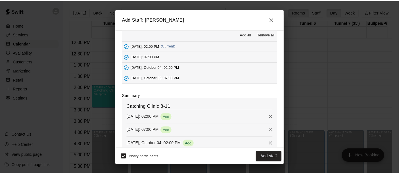
scroll to position [0, 0]
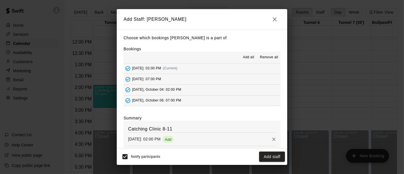
click at [275, 17] on icon "button" at bounding box center [274, 19] width 7 height 7
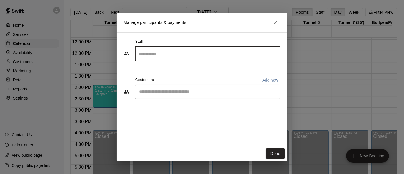
click at [170, 91] on input "Start typing to search customers..." at bounding box center [207, 92] width 140 height 6
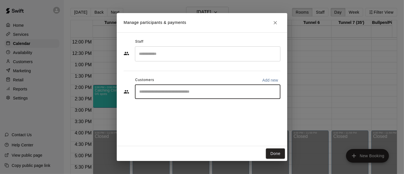
click at [272, 80] on p "Add new" at bounding box center [270, 80] width 16 height 6
select select "**"
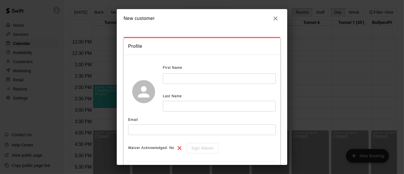
click at [275, 18] on icon "button" at bounding box center [275, 18] width 7 height 7
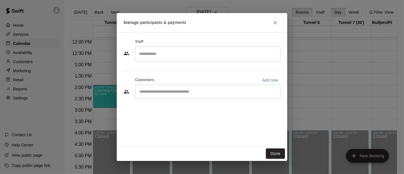
click at [191, 85] on div "​" at bounding box center [207, 92] width 145 height 14
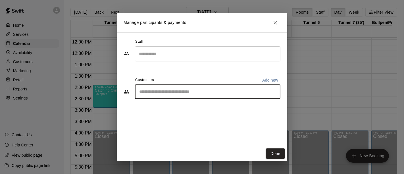
click at [193, 89] on input "Start typing to search customers..." at bounding box center [207, 92] width 140 height 6
click at [274, 23] on icon "Close" at bounding box center [275, 22] width 3 height 3
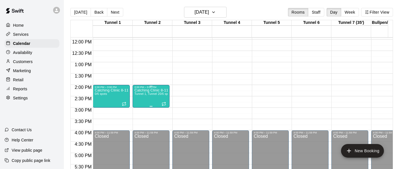
click at [146, 94] on span "Tunnel 1, Tunnel 2" at bounding box center [146, 93] width 25 height 3
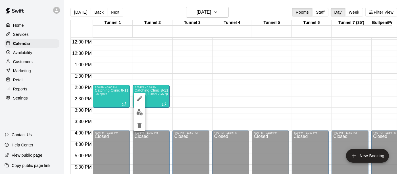
click at [215, 86] on div at bounding box center [202, 87] width 404 height 174
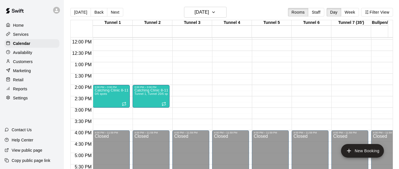
click at [22, 36] on p "Services" at bounding box center [21, 35] width 16 height 6
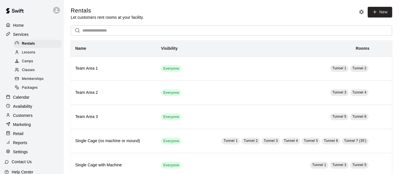
click at [36, 82] on span "Memberships" at bounding box center [33, 79] width 22 height 6
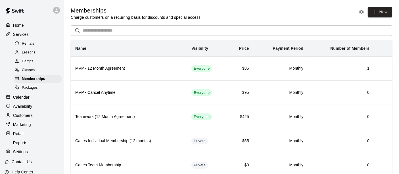
click at [28, 72] on span "Classes" at bounding box center [28, 70] width 13 height 6
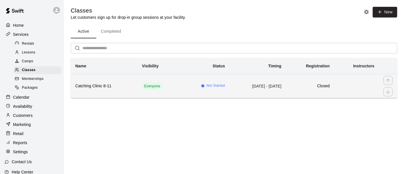
click at [169, 89] on td "Everyone" at bounding box center [158, 86] width 43 height 24
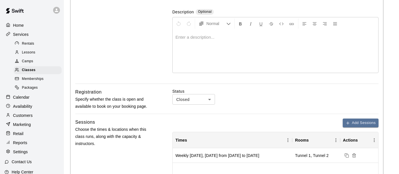
scroll to position [158, 0]
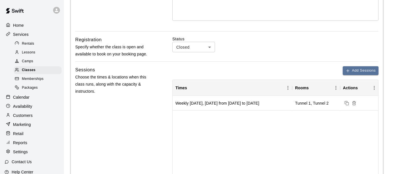
click at [207, 45] on body "**********" at bounding box center [199, 138] width 399 height 592
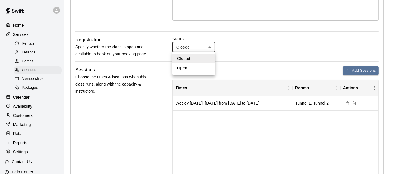
click at [192, 68] on li "Open" at bounding box center [193, 67] width 43 height 9
type input "****"
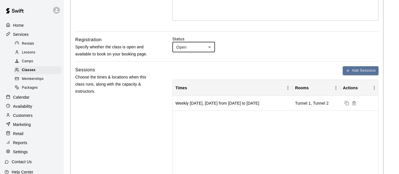
scroll to position [421, 0]
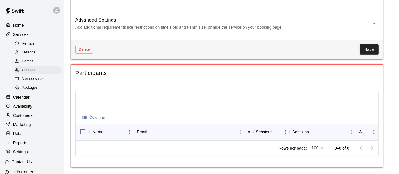
click at [368, 48] on button "Save" at bounding box center [369, 49] width 19 height 11
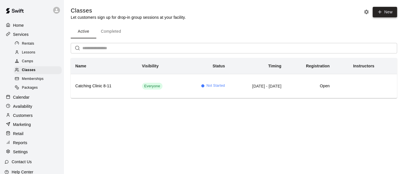
click at [380, 16] on button "New" at bounding box center [385, 12] width 24 height 11
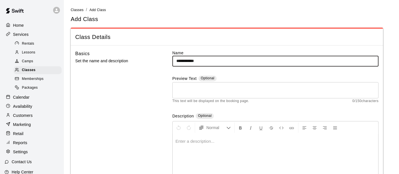
type input "**********"
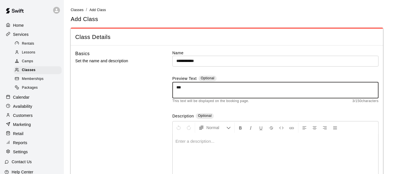
type textarea "***"
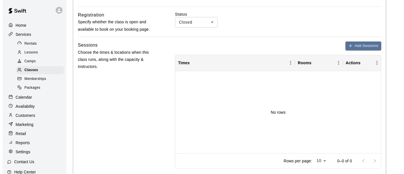
scroll to position [189, 0]
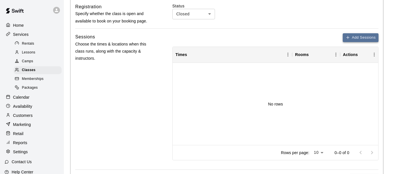
click at [352, 36] on button "Add Sessions" at bounding box center [361, 37] width 36 height 9
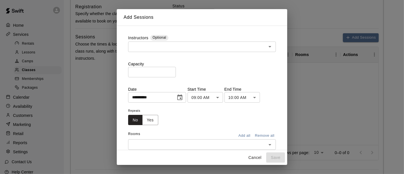
click at [169, 94] on input "**********" at bounding box center [150, 97] width 44 height 11
click at [182, 96] on icon "Choose date, selected date is Sep 18, 2025" at bounding box center [179, 97] width 5 height 6
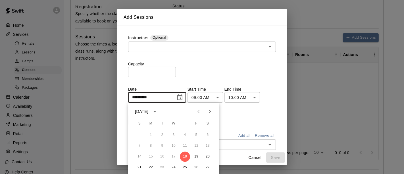
click at [213, 108] on icon "Next month" at bounding box center [209, 111] width 7 height 7
click at [174, 134] on button "1" at bounding box center [173, 135] width 10 height 10
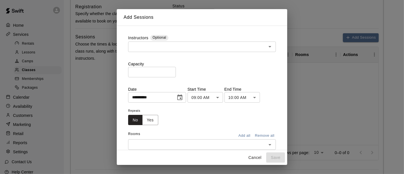
type input "**********"
click at [223, 98] on body "**********" at bounding box center [202, 45] width 404 height 468
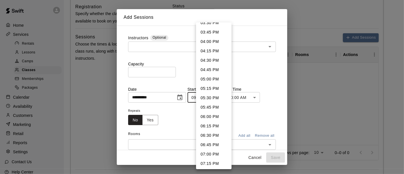
scroll to position [650, 0]
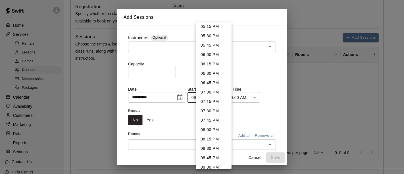
click at [207, 128] on li "08:00 PM" at bounding box center [214, 129] width 36 height 9
type input "********"
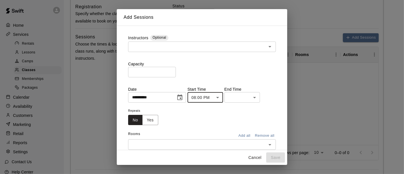
click at [253, 95] on body "**********" at bounding box center [202, 45] width 404 height 468
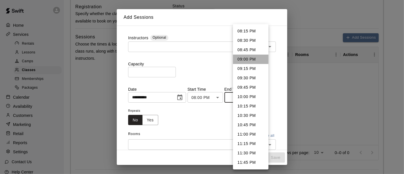
click at [252, 63] on li "09:00 PM" at bounding box center [251, 59] width 36 height 9
type input "********"
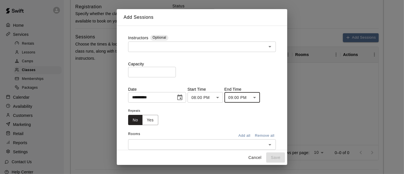
scroll to position [15, 0]
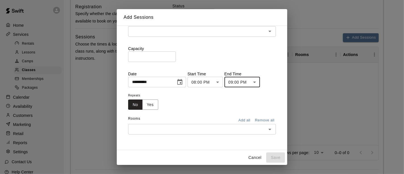
click at [237, 131] on input "text" at bounding box center [197, 129] width 135 height 7
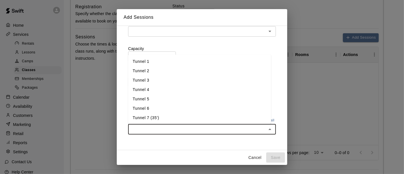
scroll to position [19, 0]
click at [153, 87] on li "Tunnel 6" at bounding box center [199, 89] width 143 height 9
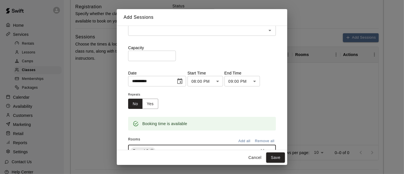
scroll to position [7, 0]
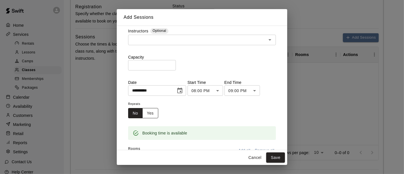
click at [150, 114] on button "Yes" at bounding box center [150, 113] width 16 height 11
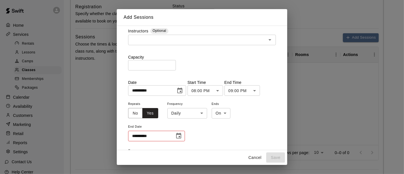
click at [200, 111] on body "**********" at bounding box center [202, 45] width 404 height 468
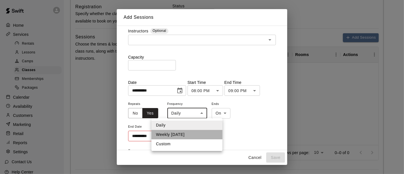
click at [192, 135] on li "Weekly on Wednesday" at bounding box center [186, 134] width 71 height 9
type input "******"
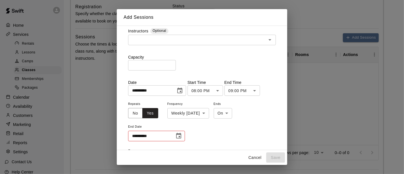
click at [258, 126] on div "**********" at bounding box center [202, 120] width 148 height 41
click at [238, 114] on body "**********" at bounding box center [202, 45] width 404 height 468
click at [239, 125] on li "On" at bounding box center [237, 124] width 19 height 9
click at [261, 111] on div "**********" at bounding box center [202, 120] width 148 height 41
click at [181, 134] on icon "Choose date" at bounding box center [178, 136] width 5 height 6
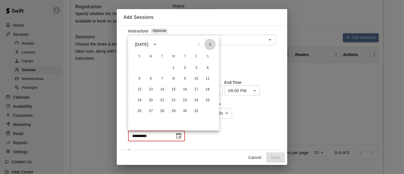
click at [210, 44] on icon "Next month" at bounding box center [209, 44] width 7 height 7
click at [185, 80] on button "6" at bounding box center [185, 79] width 10 height 10
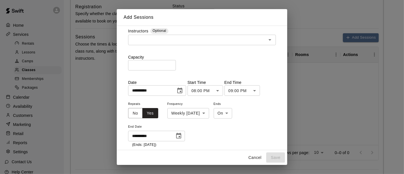
type input "**********"
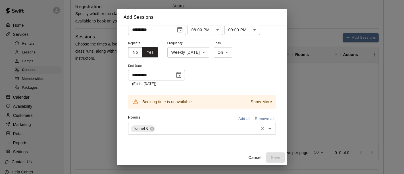
scroll to position [68, 0]
click at [253, 99] on p "Show More" at bounding box center [262, 101] width 22 height 6
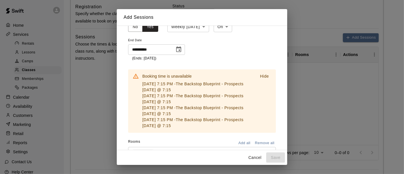
scroll to position [118, 0]
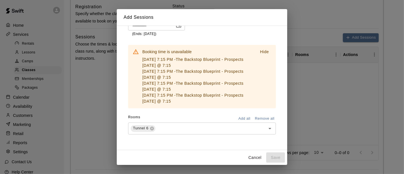
click at [181, 143] on div "**********" at bounding box center [202, 29] width 157 height 233
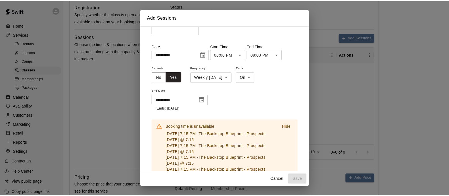
scroll to position [96, 0]
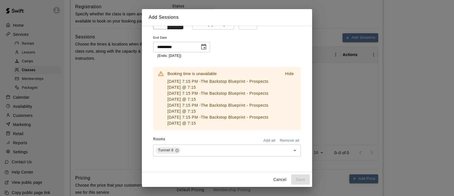
click at [333, 66] on div "**********" at bounding box center [227, 98] width 454 height 196
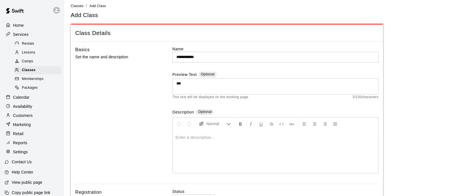
scroll to position [0, 0]
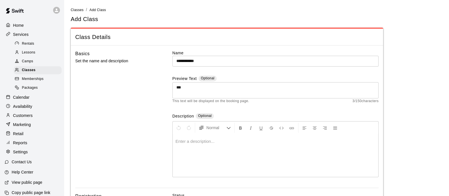
click at [30, 63] on span "Camps" at bounding box center [27, 62] width 11 height 6
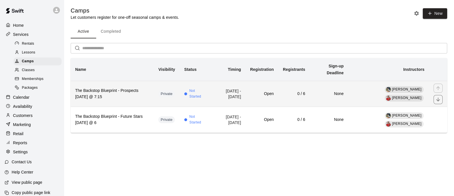
click at [125, 100] on th "The Backstop Blueprint - Prospects Wednesday @ 7:15" at bounding box center [112, 94] width 83 height 26
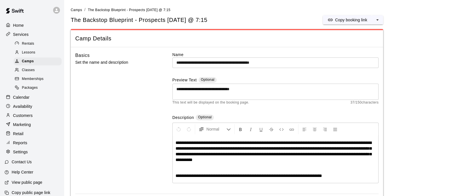
click at [26, 70] on span "Classes" at bounding box center [28, 70] width 13 height 6
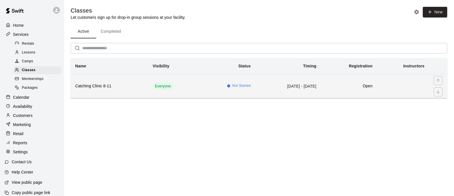
click at [117, 90] on th "Catching Clinic 8-11" at bounding box center [110, 86] width 78 height 24
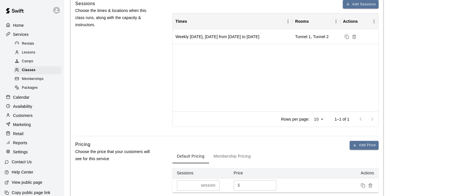
scroll to position [213, 0]
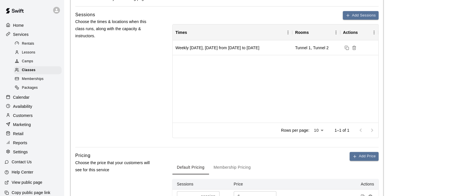
click at [26, 91] on span "Packages" at bounding box center [30, 88] width 16 height 6
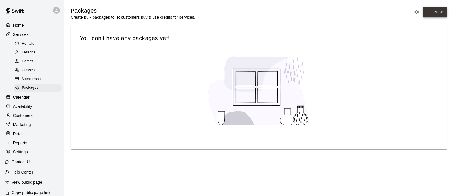
click at [404, 12] on icon at bounding box center [430, 12] width 3 height 0
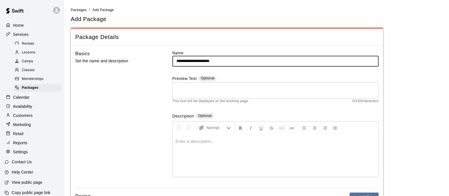
type input "**********"
click at [262, 92] on textarea at bounding box center [275, 89] width 198 height 11
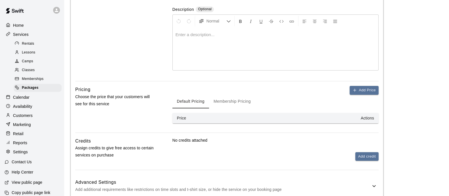
scroll to position [138, 0]
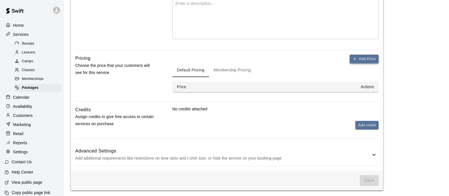
click at [369, 60] on button "Add Price" at bounding box center [364, 59] width 29 height 9
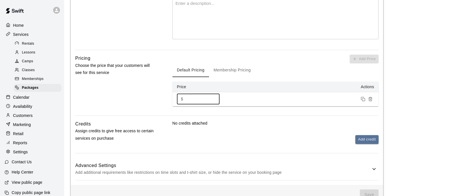
drag, startPoint x: 202, startPoint y: 97, endPoint x: 74, endPoint y: 66, distance: 131.9
click at [88, 71] on div "Pricing Choose the price that your customers will see for this service Add Pric…" at bounding box center [226, 85] width 303 height 61
type input "***"
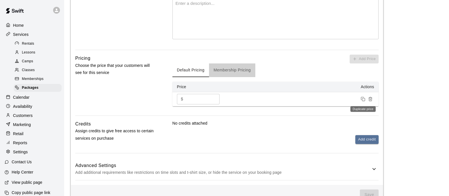
click at [228, 69] on button "Membership Pricing" at bounding box center [232, 70] width 46 height 14
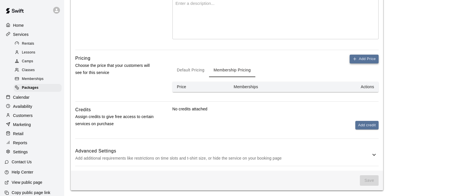
click at [359, 59] on button "Add Price" at bounding box center [364, 59] width 29 height 9
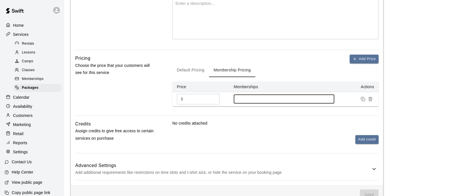
click at [246, 97] on input at bounding box center [284, 99] width 95 height 5
click at [189, 92] on td "$ * ​" at bounding box center [200, 99] width 57 height 14
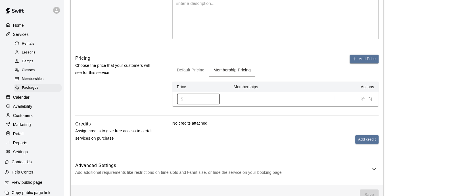
click at [195, 96] on input "*" at bounding box center [202, 99] width 34 height 11
click at [247, 100] on input at bounding box center [284, 99] width 95 height 5
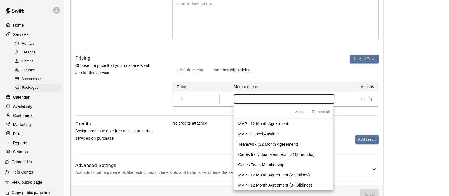
click at [255, 121] on p "MVP - 12 Month Agreement" at bounding box center [263, 124] width 50 height 6
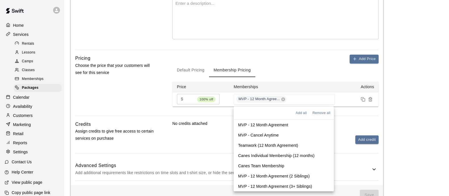
click at [187, 97] on input "*" at bounding box center [189, 99] width 9 height 11
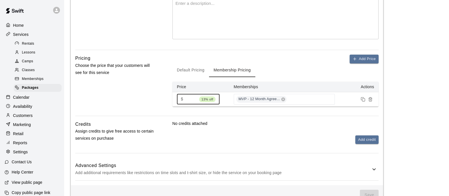
scroll to position [0, 2]
type input "****"
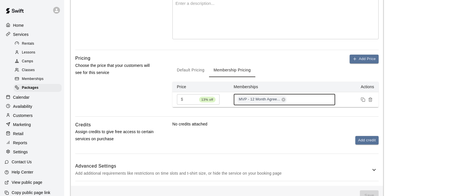
scroll to position [153, 0]
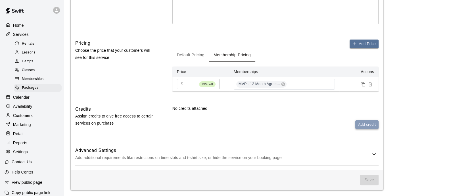
click at [360, 123] on button "Add credit" at bounding box center [366, 124] width 23 height 9
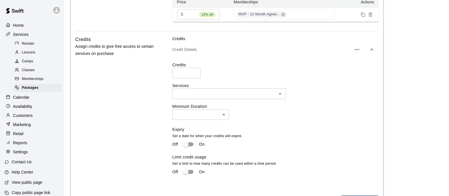
scroll to position [223, 0]
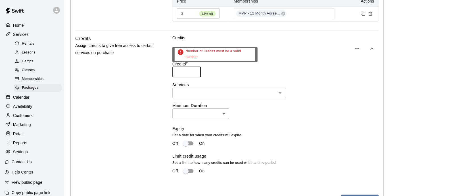
click at [186, 72] on input "number" at bounding box center [186, 72] width 28 height 11
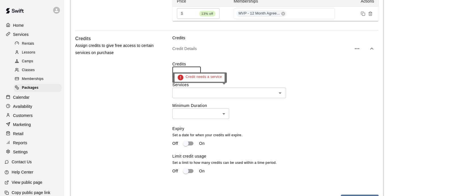
type input "*"
click at [239, 90] on input "text" at bounding box center [224, 92] width 101 height 7
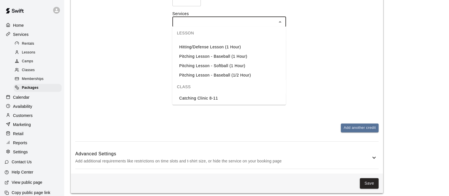
scroll to position [145, 0]
click at [212, 97] on li "Catching Clinic 8-11" at bounding box center [229, 97] width 114 height 9
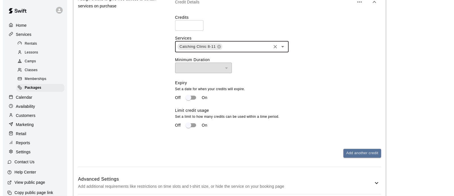
scroll to position [259, 0]
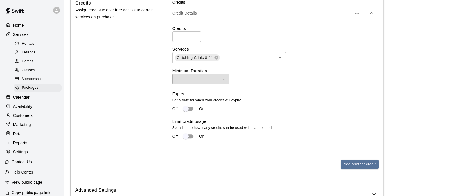
click at [264, 91] on div "Expiry Set a date for when your credits will expire. Off On" at bounding box center [273, 105] width 202 height 28
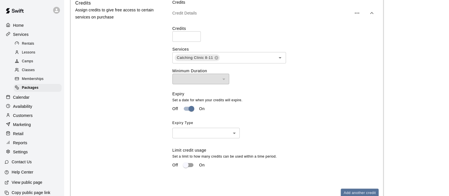
click at [193, 134] on body "**********" at bounding box center [224, 2] width 449 height 523
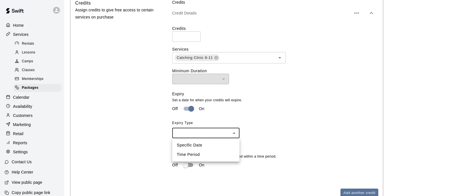
click at [277, 110] on div at bounding box center [227, 98] width 454 height 196
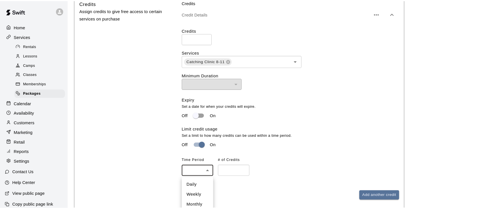
scroll to position [259, 0]
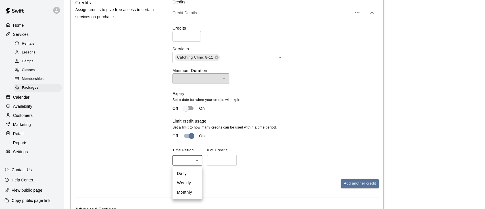
click at [346, 140] on div at bounding box center [242, 104] width 485 height 209
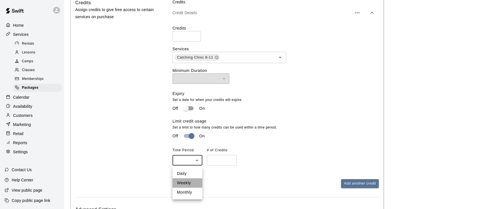
drag, startPoint x: 184, startPoint y: 179, endPoint x: 207, endPoint y: 167, distance: 25.8
click at [184, 174] on li "Weekly" at bounding box center [187, 182] width 30 height 9
type input "******"
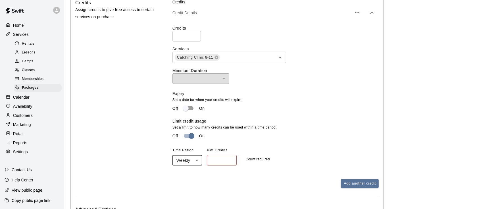
click at [214, 162] on input "number" at bounding box center [222, 160] width 30 height 11
type input "*"
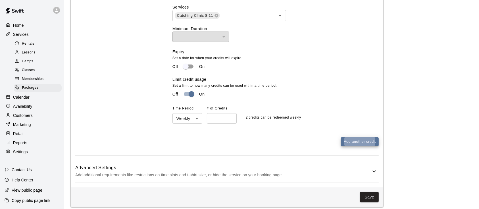
scroll to position [306, 0]
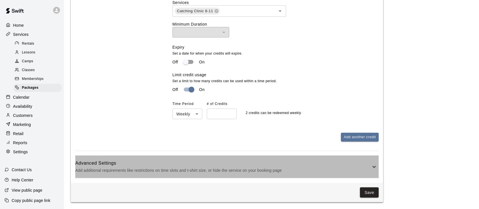
click at [263, 162] on h6 "Advanced Settings" at bounding box center [222, 162] width 295 height 7
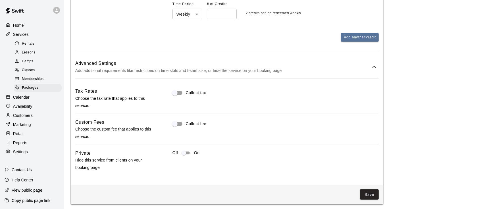
scroll to position [408, 0]
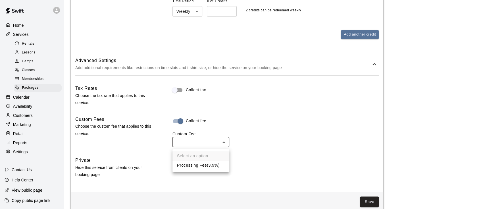
click at [199, 166] on li "Processing Fee ( 3.9% )" at bounding box center [200, 164] width 57 height 9
type input "**"
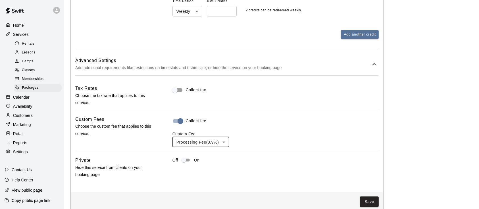
scroll to position [419, 0]
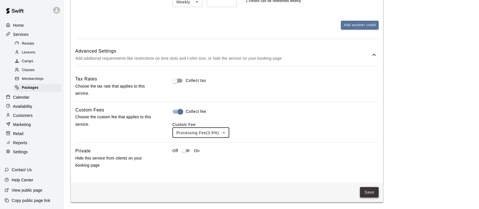
click at [366, 174] on button "Save" at bounding box center [369, 192] width 19 height 11
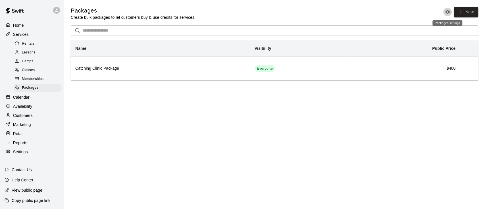
click at [404, 11] on icon "Packages settings" at bounding box center [447, 12] width 5 height 5
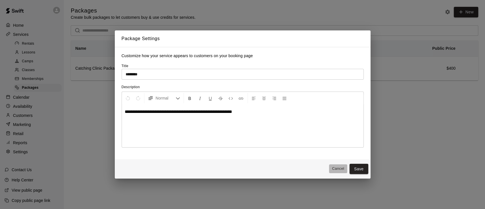
click at [337, 168] on button "Cancel" at bounding box center [338, 168] width 18 height 9
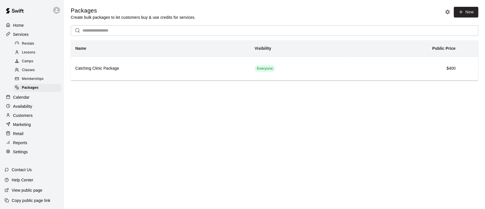
click at [268, 96] on html "Home Services Rentals Lessons Camps Classes Memberships Packages Calendar Avail…" at bounding box center [242, 48] width 485 height 96
click at [29, 42] on span "Rentals" at bounding box center [28, 44] width 12 height 6
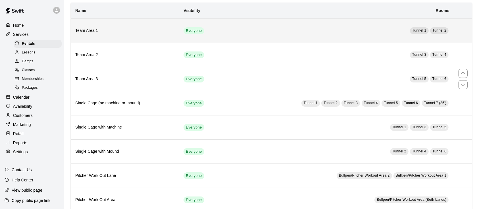
scroll to position [75, 0]
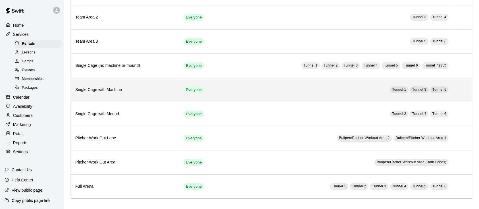
click at [320, 92] on td "Tunnel 1 Tunnel 3 Tunnel 5" at bounding box center [337, 90] width 231 height 24
click at [306, 91] on td "Tunnel 1 Tunnel 3 Tunnel 5" at bounding box center [337, 90] width 231 height 24
click at [304, 91] on td "Tunnel 1 Tunnel 3 Tunnel 5" at bounding box center [337, 90] width 231 height 24
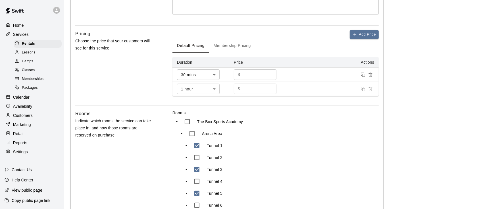
scroll to position [200, 0]
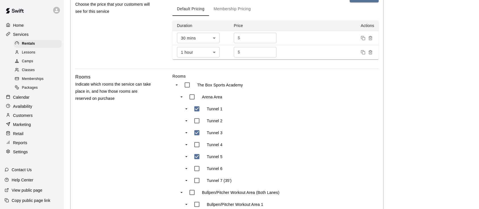
click at [19, 34] on p "Services" at bounding box center [21, 35] width 16 height 6
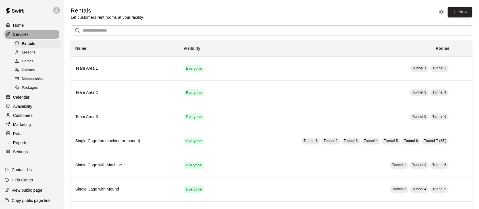
click at [9, 36] on icon at bounding box center [8, 34] width 4 height 4
click at [21, 155] on p "Settings" at bounding box center [20, 152] width 15 height 6
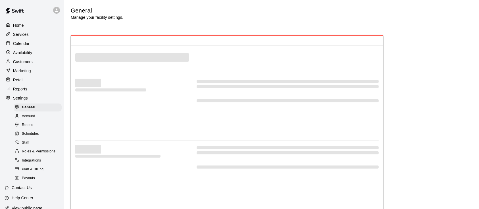
select select "**"
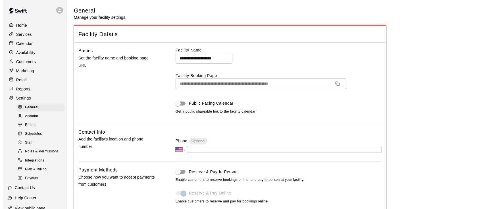
scroll to position [30, 0]
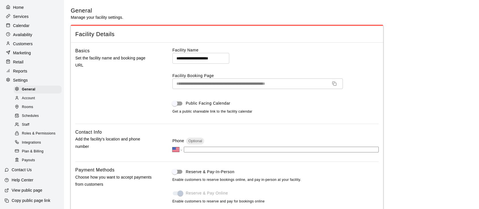
click at [36, 151] on span "Plan & Billing" at bounding box center [33, 152] width 22 height 6
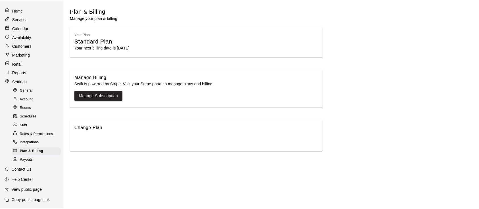
scroll to position [16, 0]
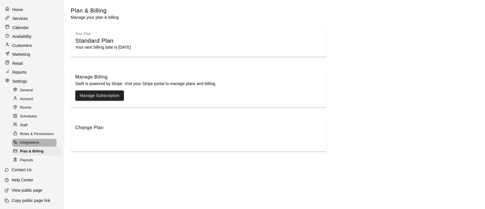
click at [27, 142] on span "Integrations" at bounding box center [29, 143] width 19 height 6
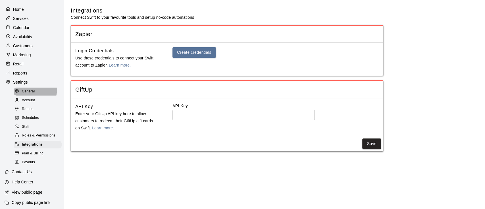
click at [24, 92] on div "General" at bounding box center [38, 91] width 48 height 8
select select "**"
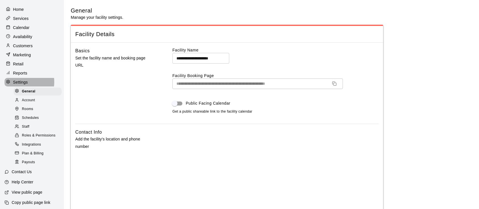
click at [18, 85] on p "Settings" at bounding box center [20, 82] width 15 height 6
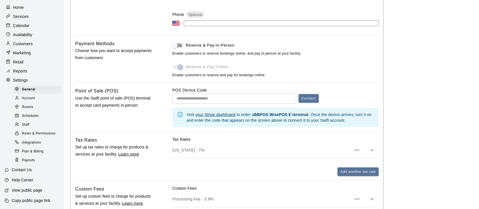
scroll to position [265, 0]
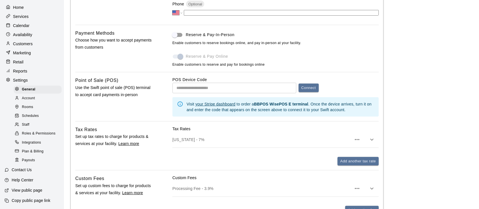
click at [241, 89] on input "text" at bounding box center [234, 88] width 124 height 11
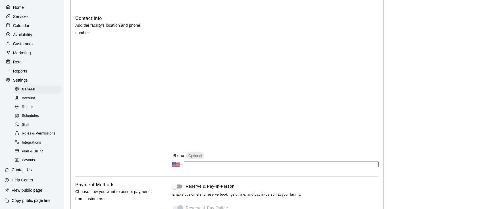
scroll to position [0, 0]
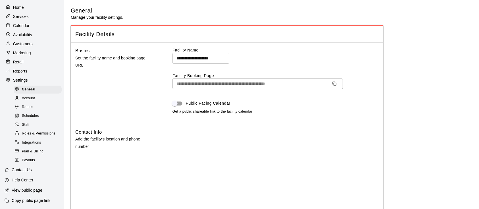
click at [100, 87] on div "Basics Set the facility name and booking page URL" at bounding box center [114, 85] width 79 height 76
click at [20, 23] on p "Calendar" at bounding box center [21, 26] width 16 height 6
